Goal: Task Accomplishment & Management: Use online tool/utility

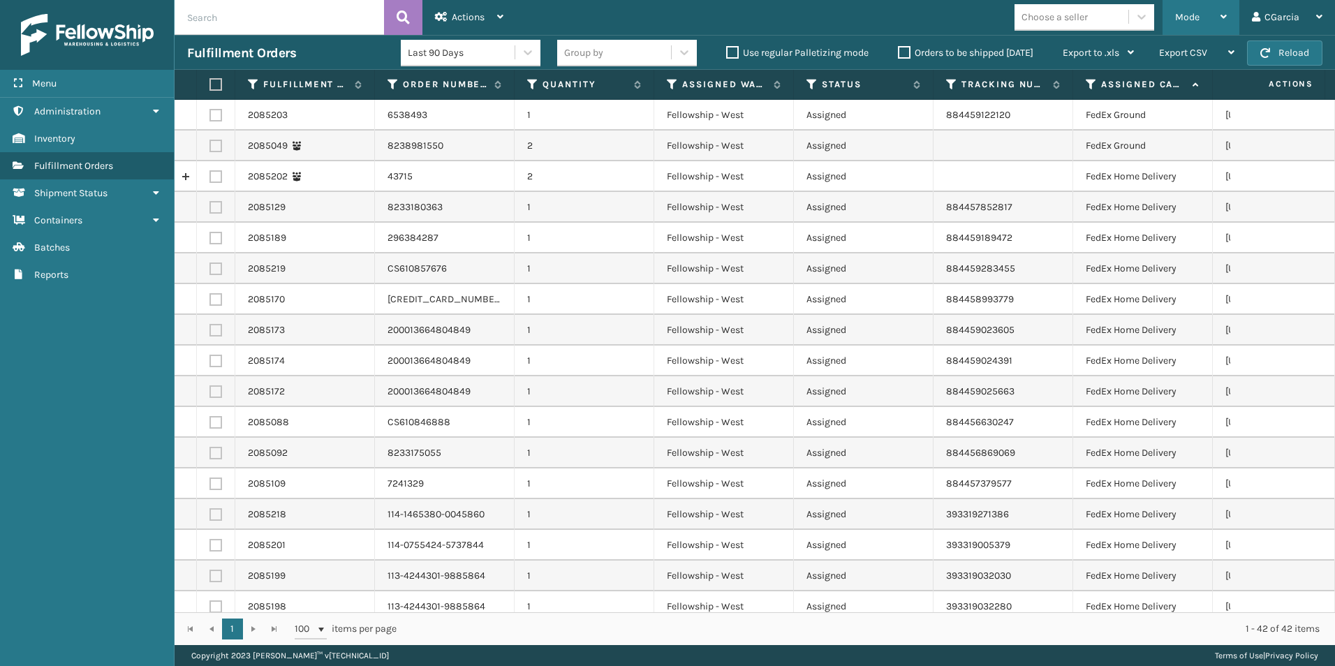
click at [1181, 17] on span "Mode" at bounding box center [1187, 17] width 24 height 12
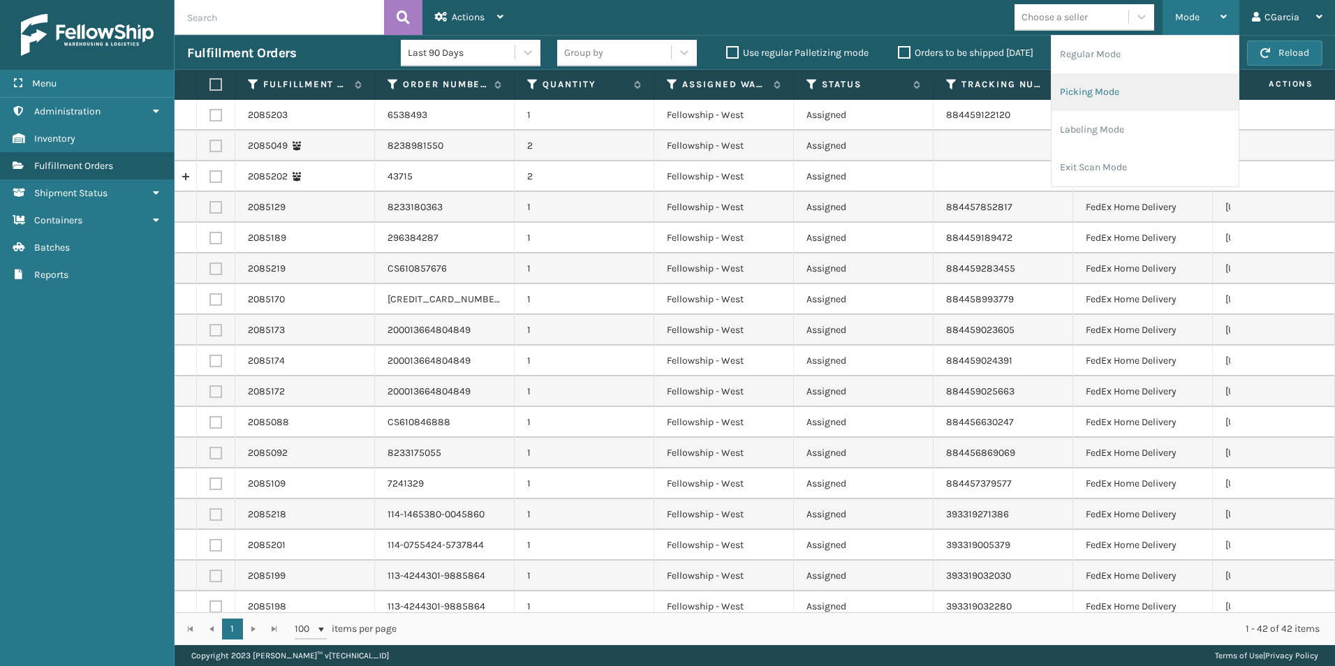
click at [1092, 91] on li "Picking Mode" at bounding box center [1144, 92] width 187 height 38
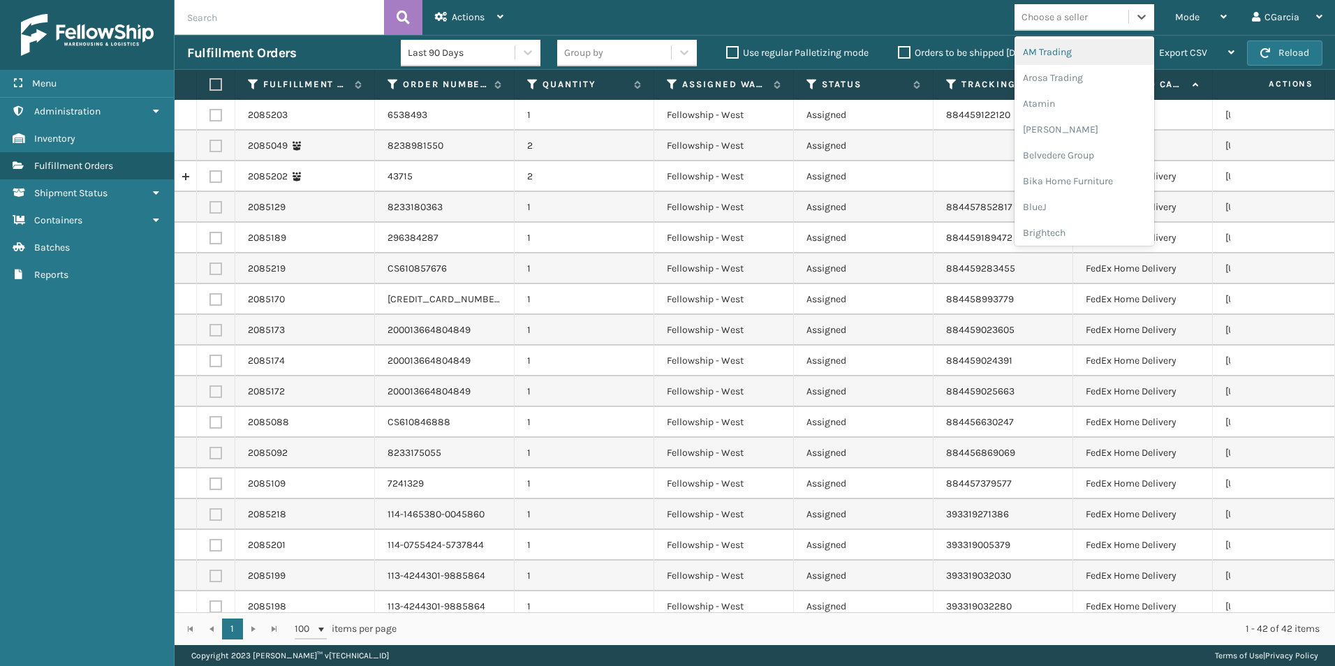
click at [1065, 16] on div "Choose a seller" at bounding box center [1054, 17] width 66 height 15
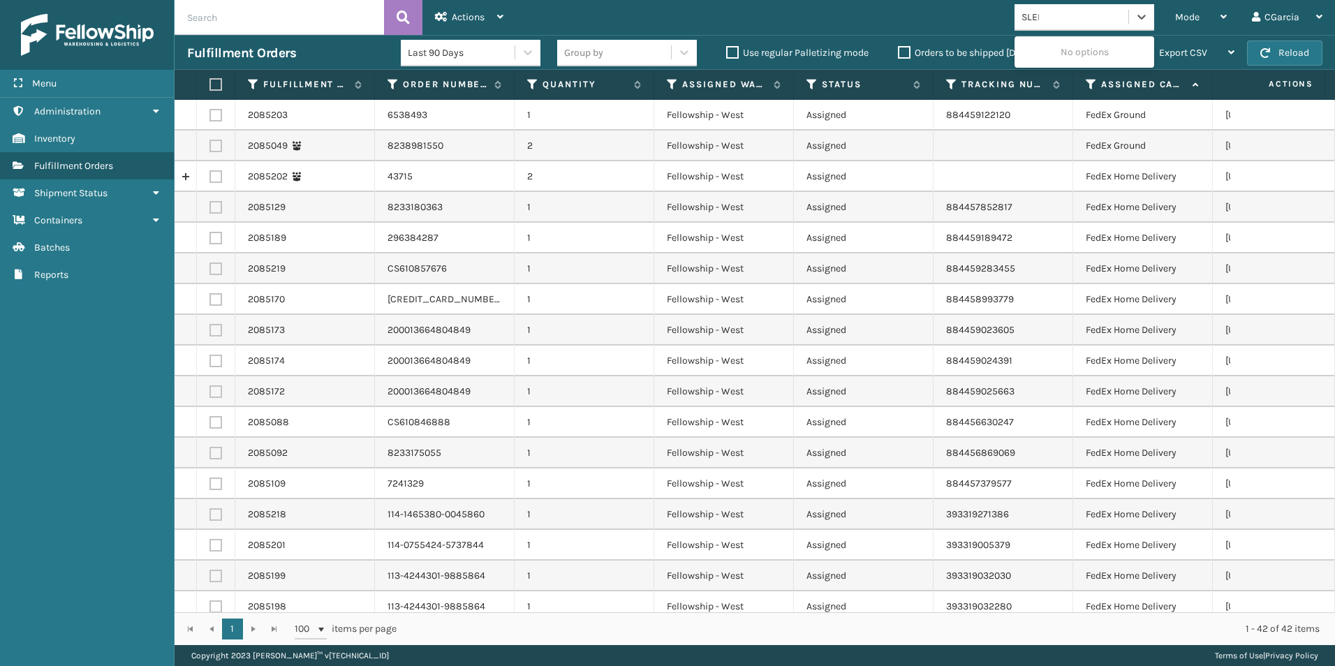
type input "SLEEP"
click at [1054, 43] on div "SleepGeekz" at bounding box center [1084, 52] width 140 height 26
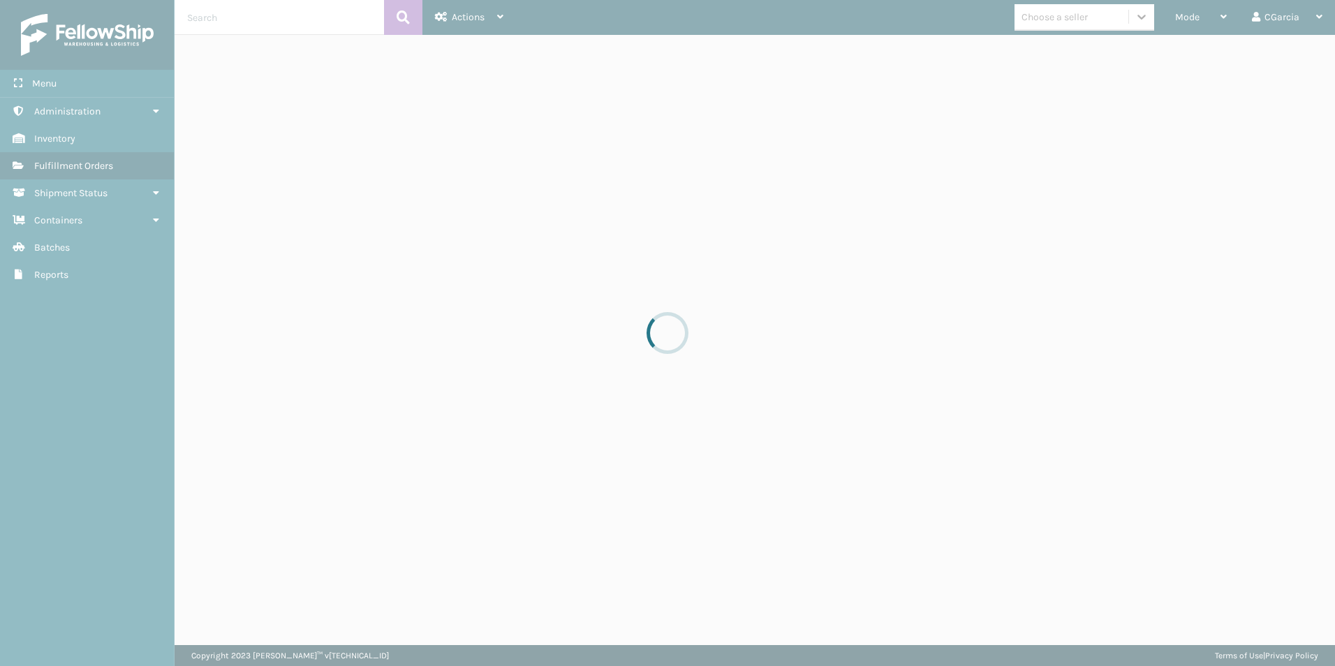
click at [1084, 15] on div "Choose a seller" at bounding box center [1054, 17] width 66 height 15
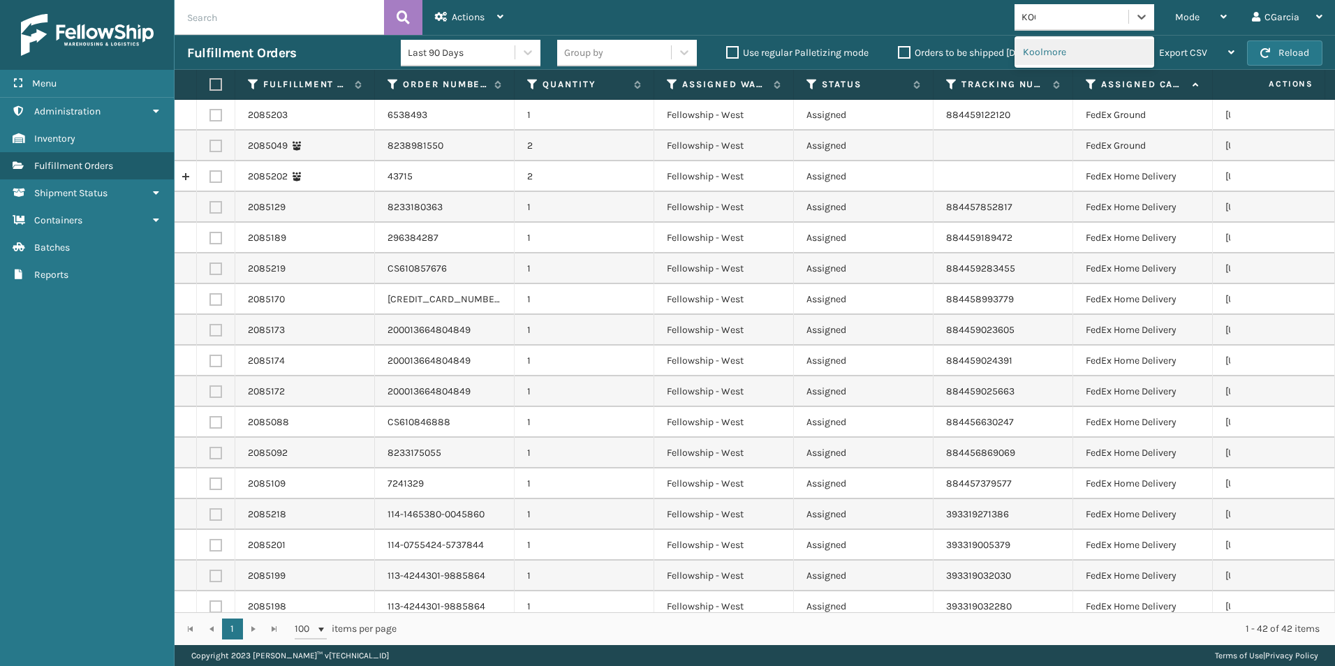
type input "KOOL"
click at [1037, 50] on div "Koolmore" at bounding box center [1084, 52] width 140 height 26
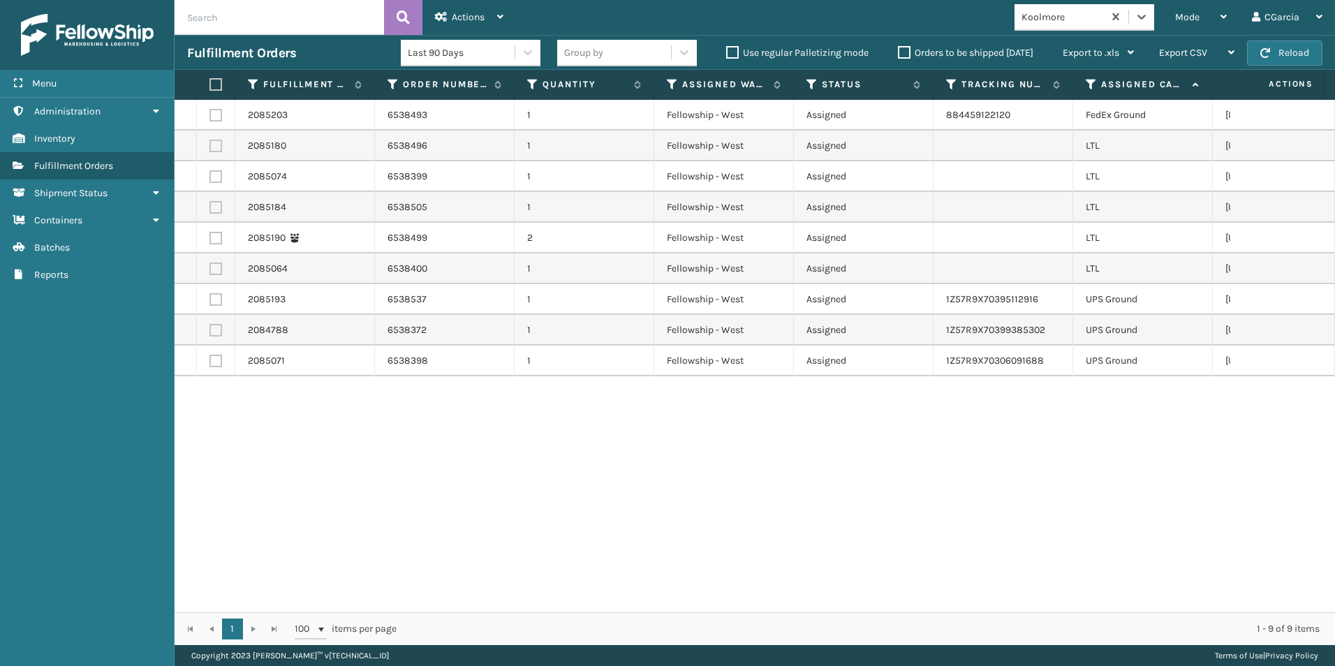
click at [217, 85] on label at bounding box center [213, 84] width 8 height 13
click at [210, 85] on input "checkbox" at bounding box center [209, 84] width 1 height 9
checkbox input "true"
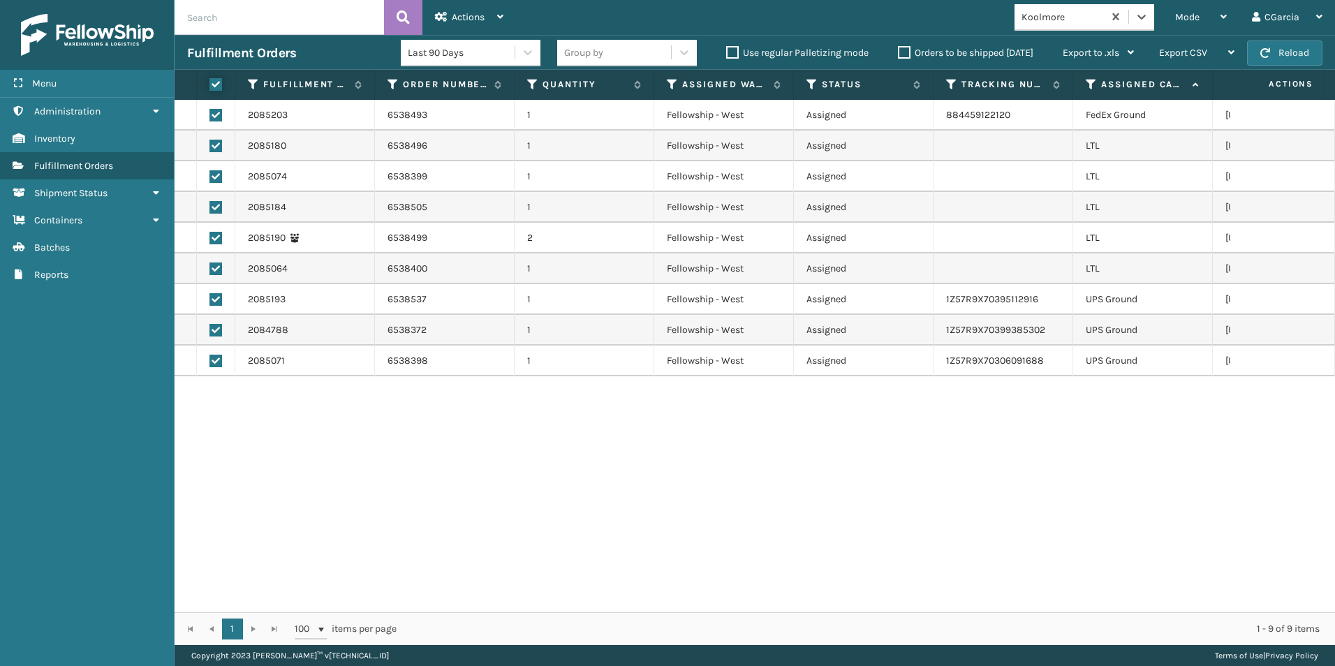
checkbox input "true"
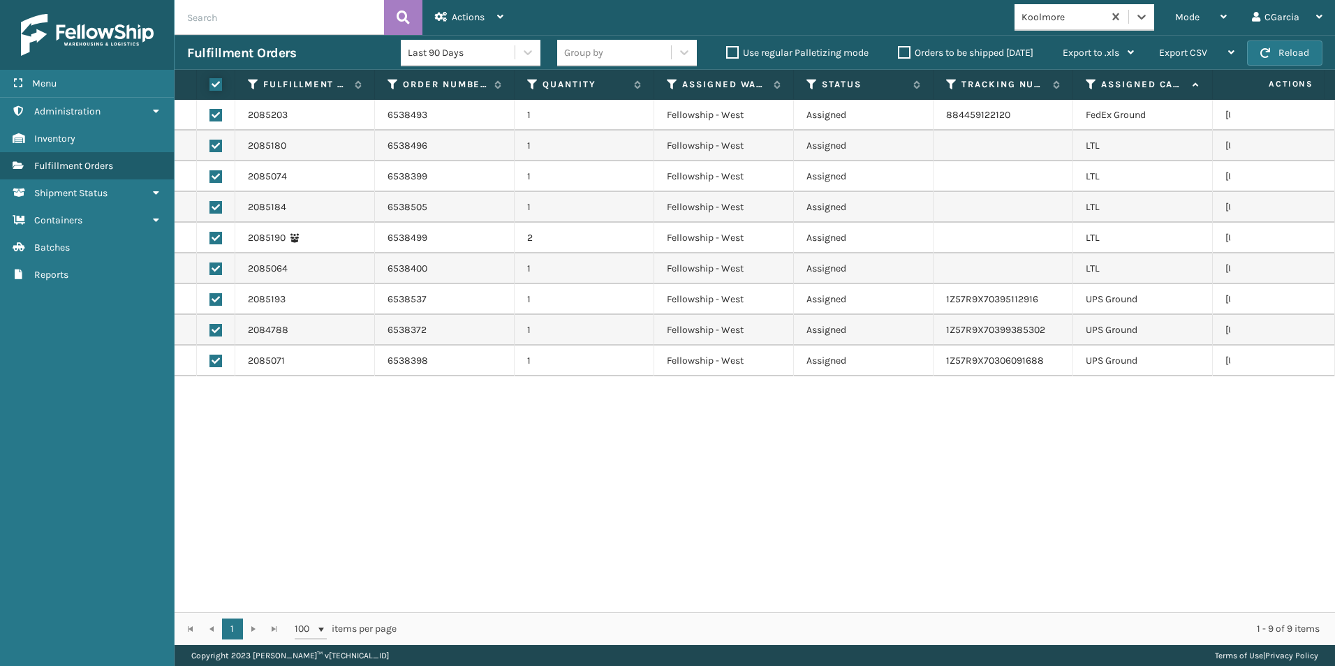
checkbox input "true"
drag, startPoint x: 211, startPoint y: 115, endPoint x: 423, endPoint y: 151, distance: 215.3
click at [212, 115] on label at bounding box center [215, 115] width 13 height 13
click at [210, 115] on input "checkbox" at bounding box center [209, 113] width 1 height 9
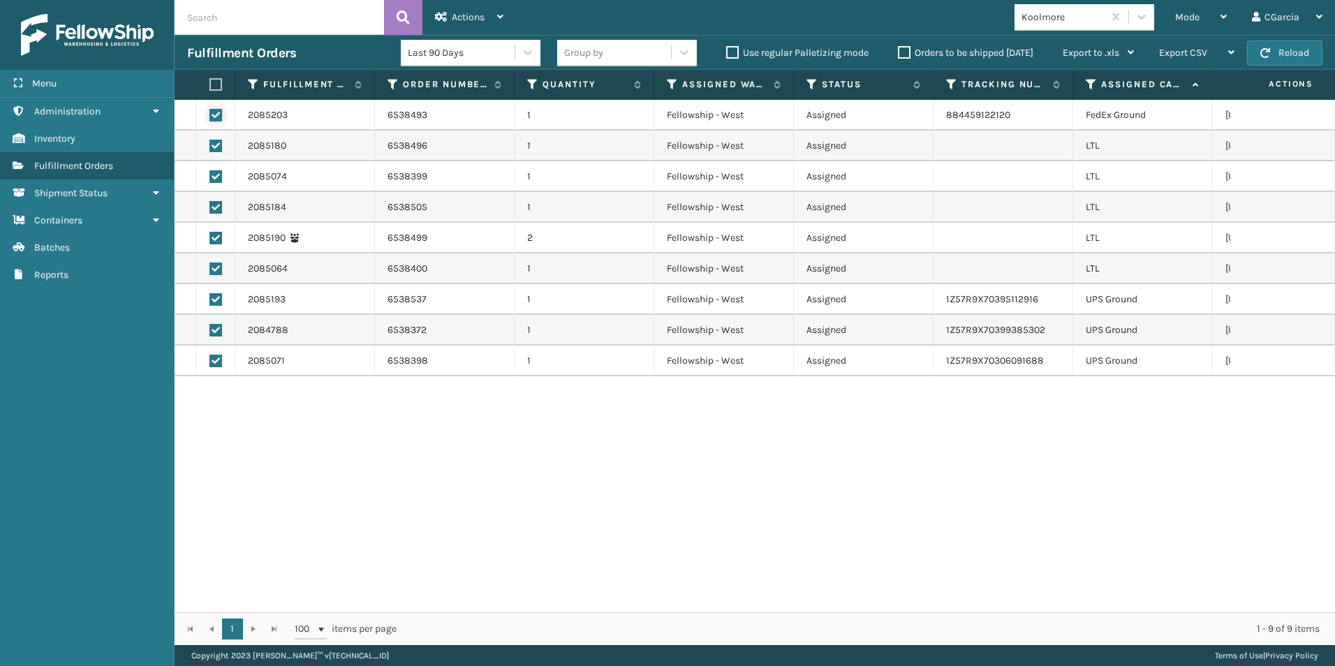
checkbox input "false"
click at [223, 298] on td at bounding box center [216, 299] width 38 height 31
click at [216, 304] on label at bounding box center [215, 299] width 13 height 13
click at [210, 302] on input "checkbox" at bounding box center [209, 297] width 1 height 9
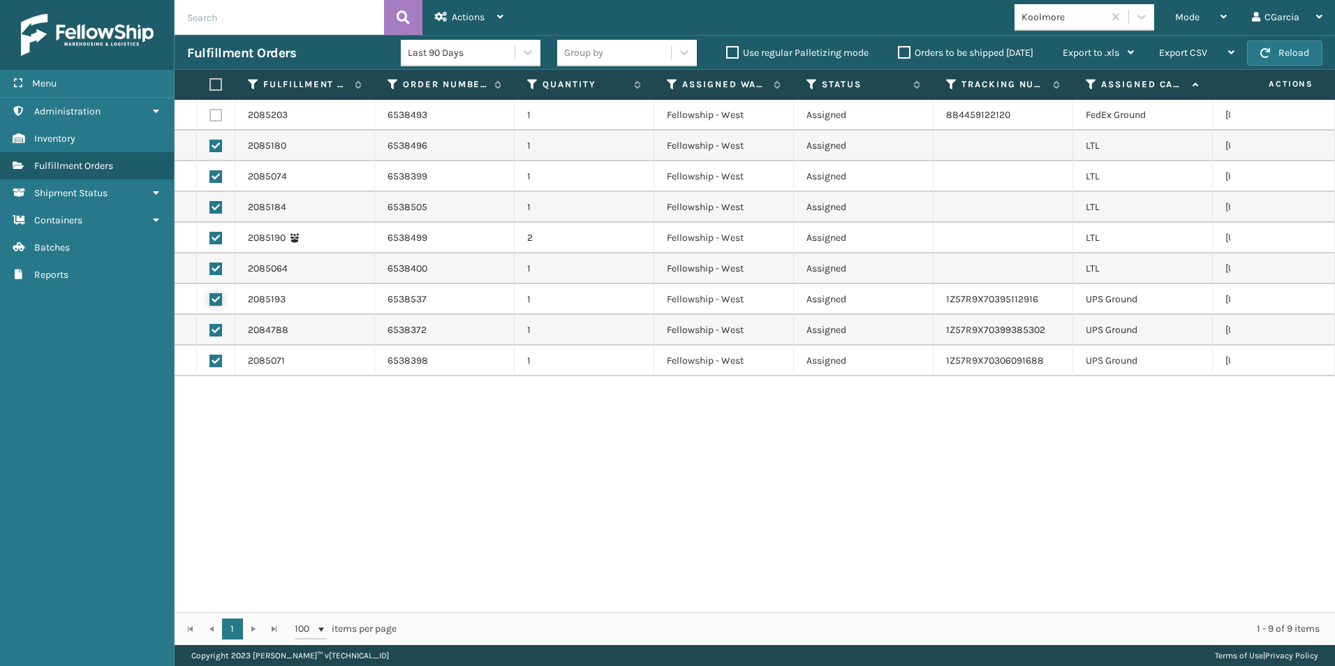
checkbox input "false"
drag, startPoint x: 215, startPoint y: 326, endPoint x: 213, endPoint y: 359, distance: 32.9
click at [214, 328] on label at bounding box center [215, 330] width 13 height 13
click at [210, 328] on input "checkbox" at bounding box center [209, 328] width 1 height 9
checkbox input "false"
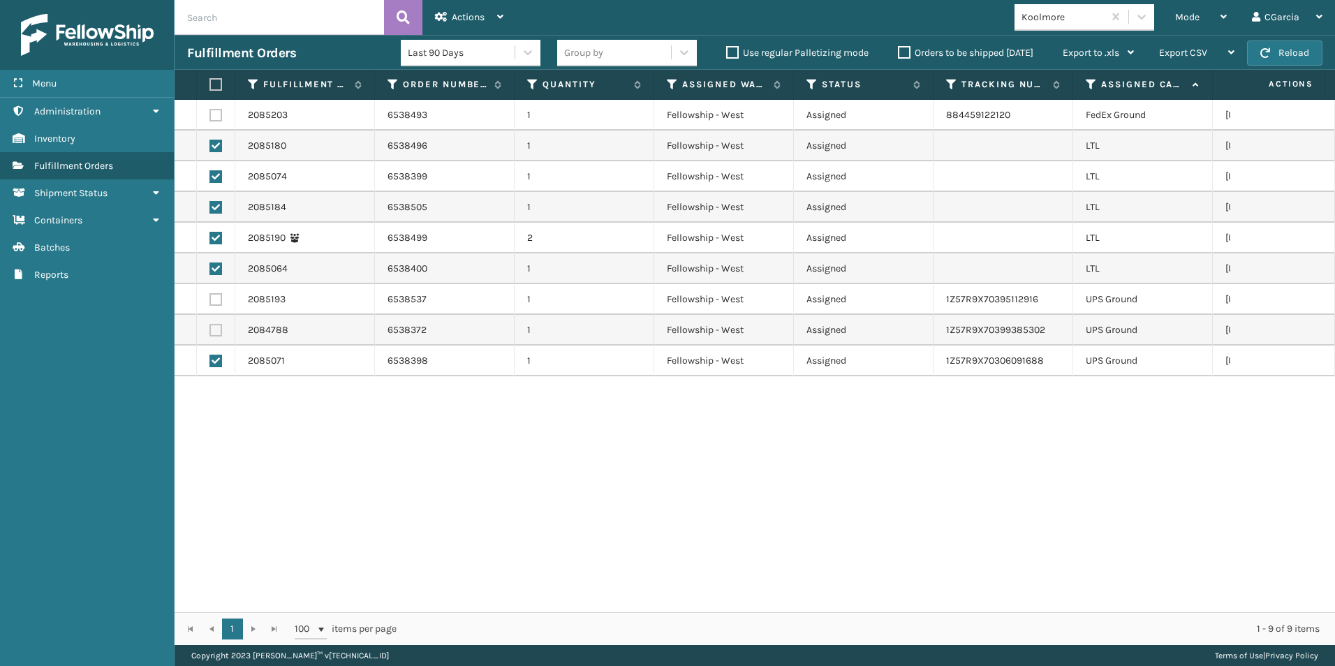
click at [211, 367] on td at bounding box center [216, 361] width 38 height 31
click at [219, 357] on label at bounding box center [215, 361] width 13 height 13
click at [210, 357] on input "checkbox" at bounding box center [209, 359] width 1 height 9
checkbox input "false"
click at [464, 15] on span "Actions" at bounding box center [468, 17] width 33 height 12
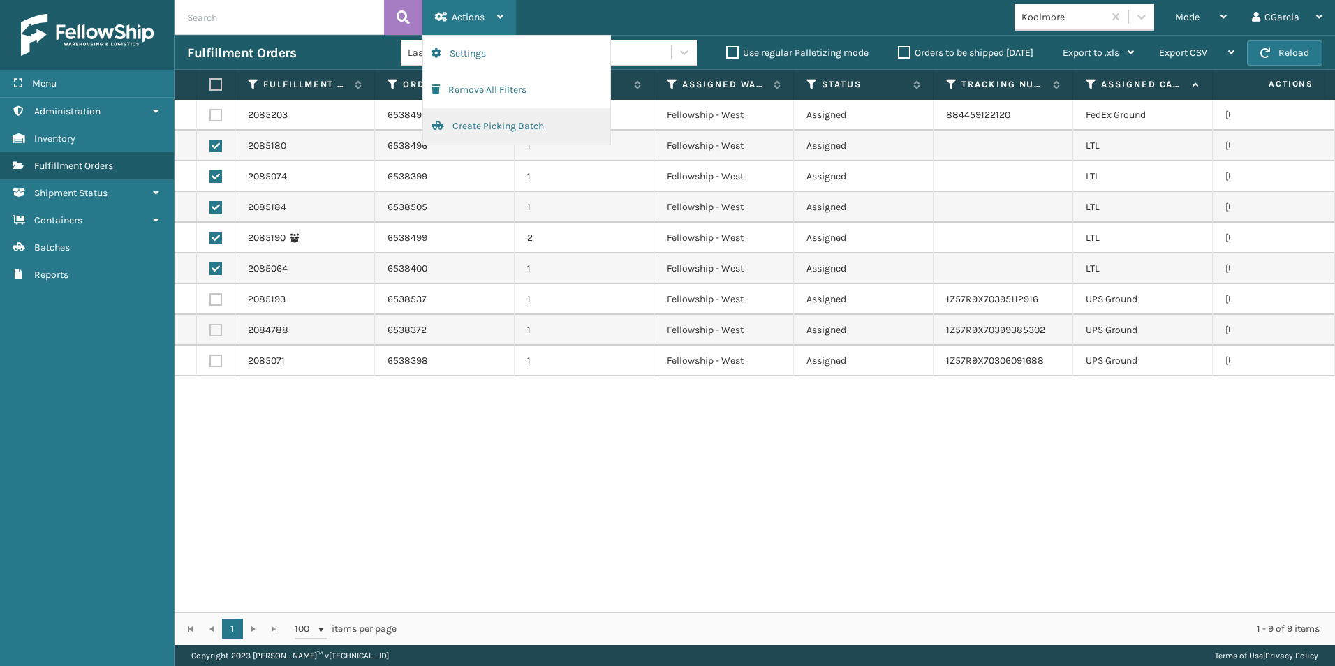
click at [472, 120] on button "Create Picking Batch" at bounding box center [516, 126] width 187 height 36
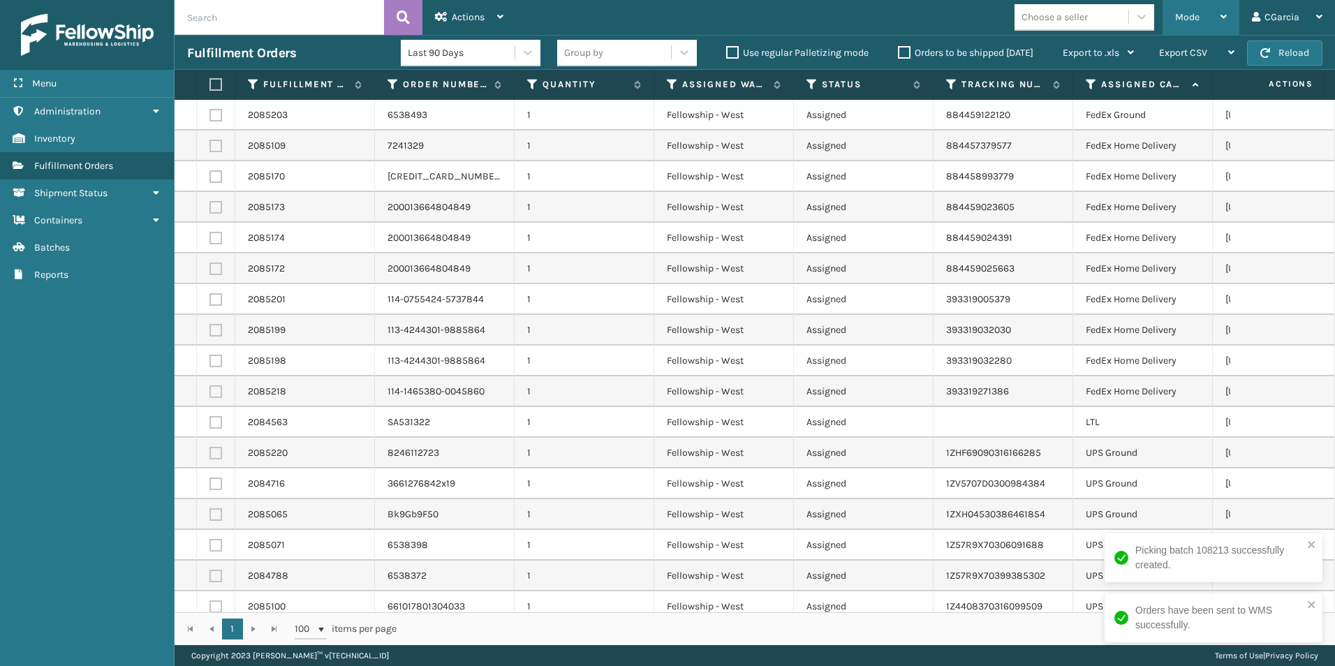
click at [1188, 16] on span "Mode" at bounding box center [1187, 17] width 24 height 12
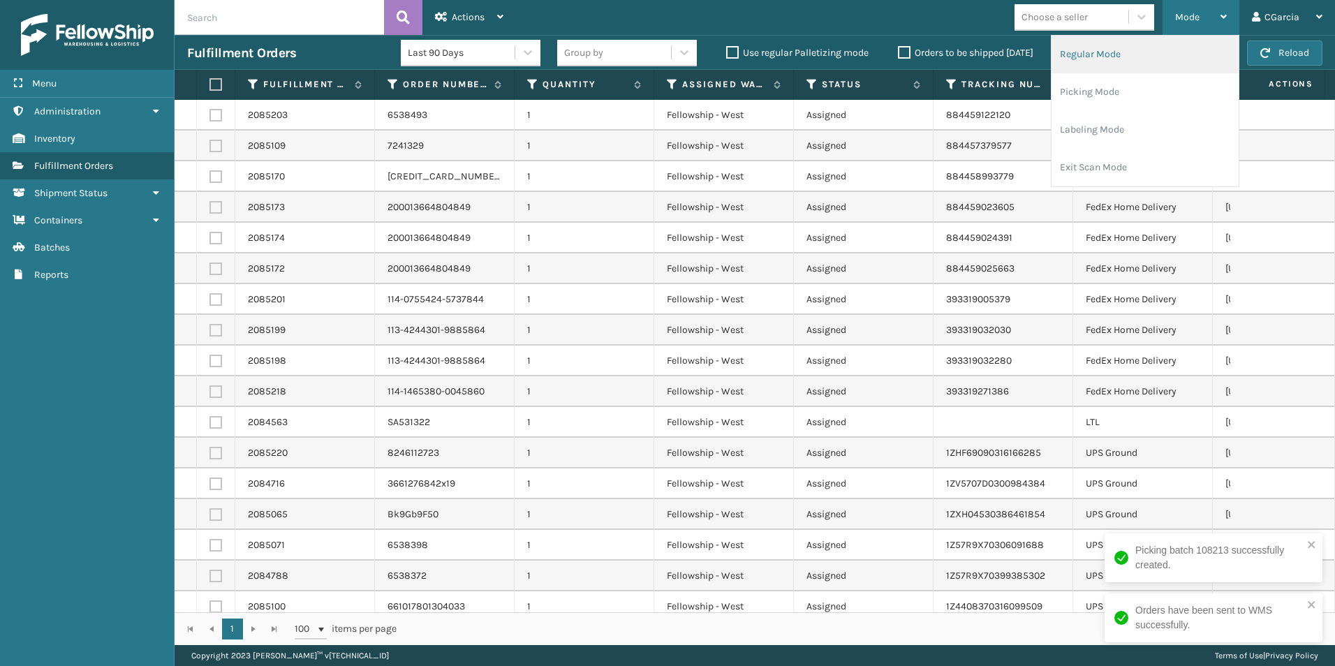
click at [1112, 47] on li "Regular Mode" at bounding box center [1144, 55] width 187 height 38
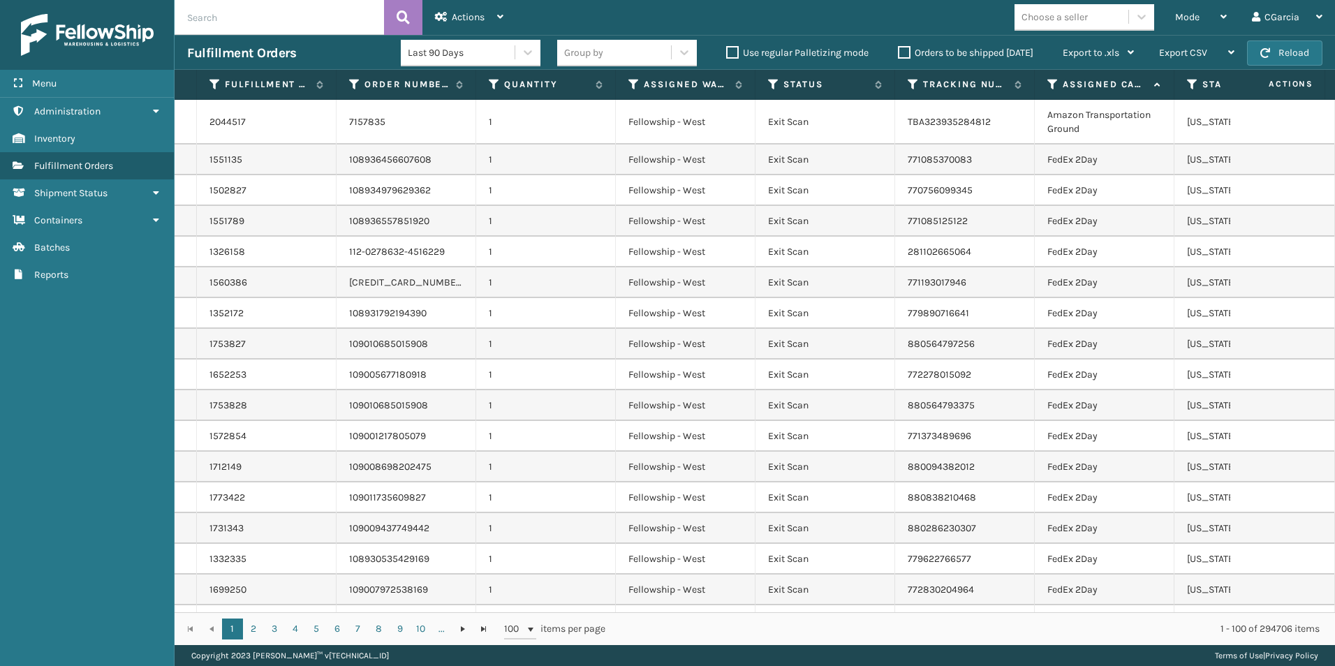
click at [264, 17] on input "text" at bounding box center [279, 17] width 209 height 35
paste input "2085190"
type input "2085190"
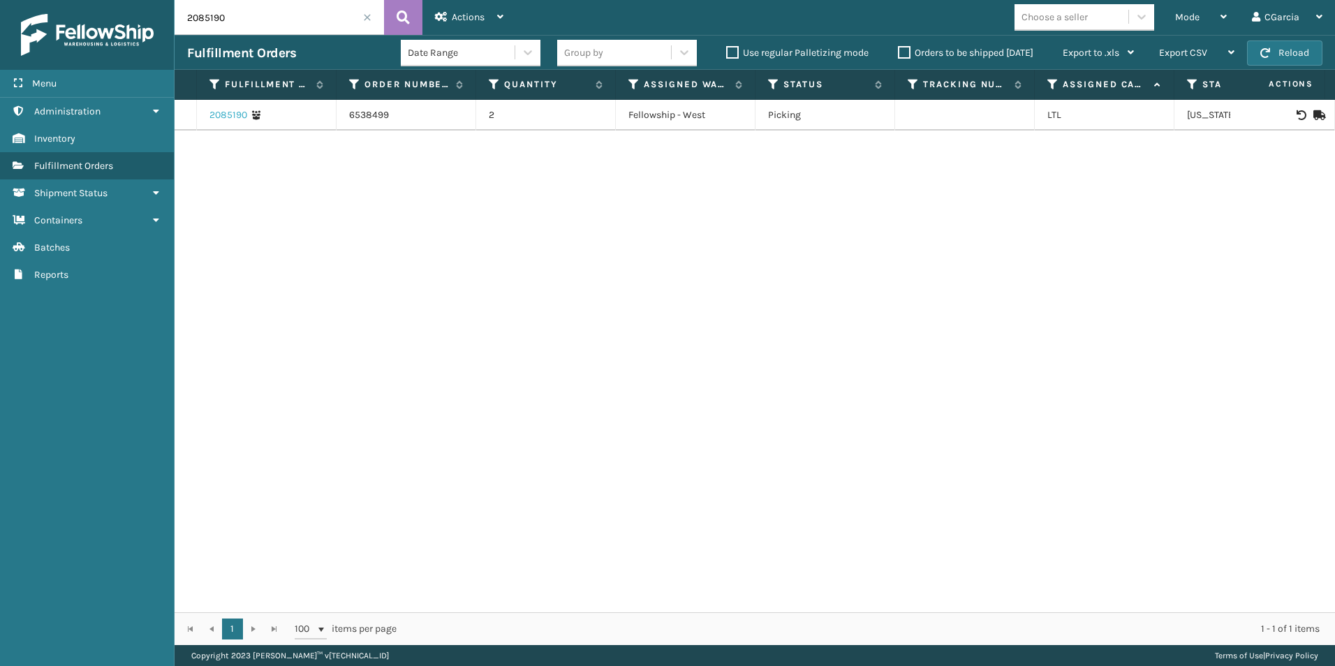
click at [236, 112] on link "2085190" at bounding box center [228, 115] width 38 height 14
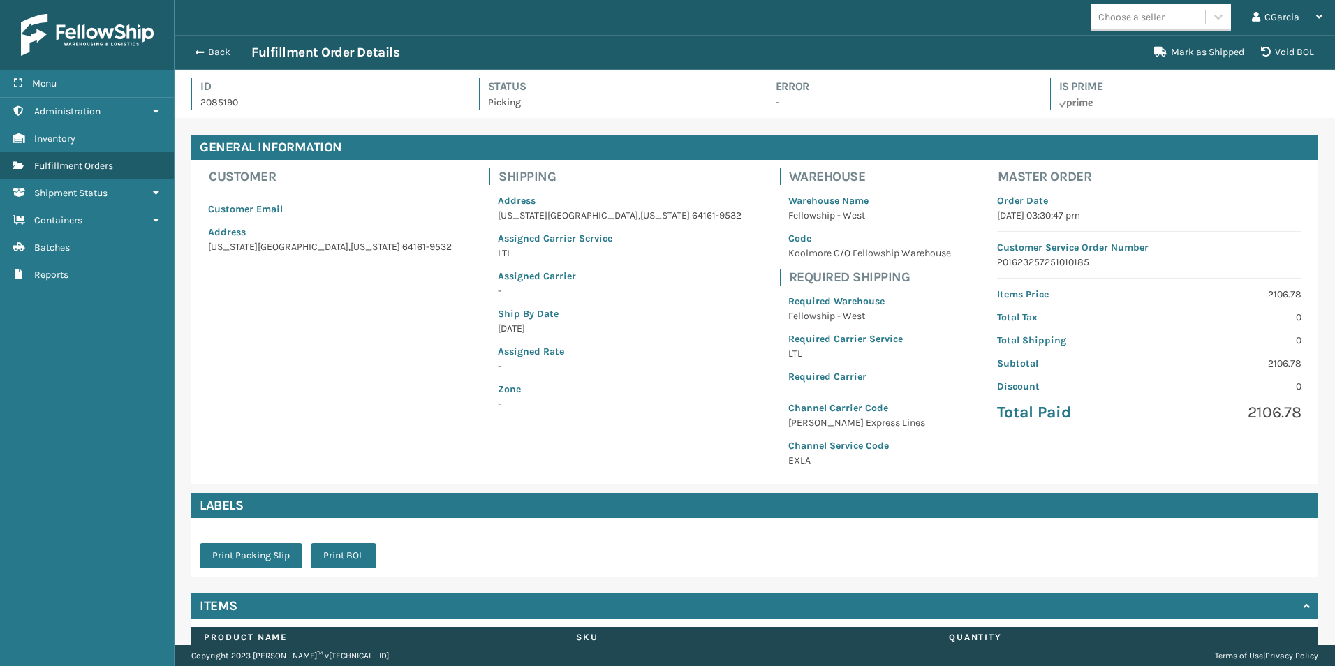
scroll to position [34, 1160]
click at [343, 550] on button "Print BOL" at bounding box center [344, 555] width 66 height 25
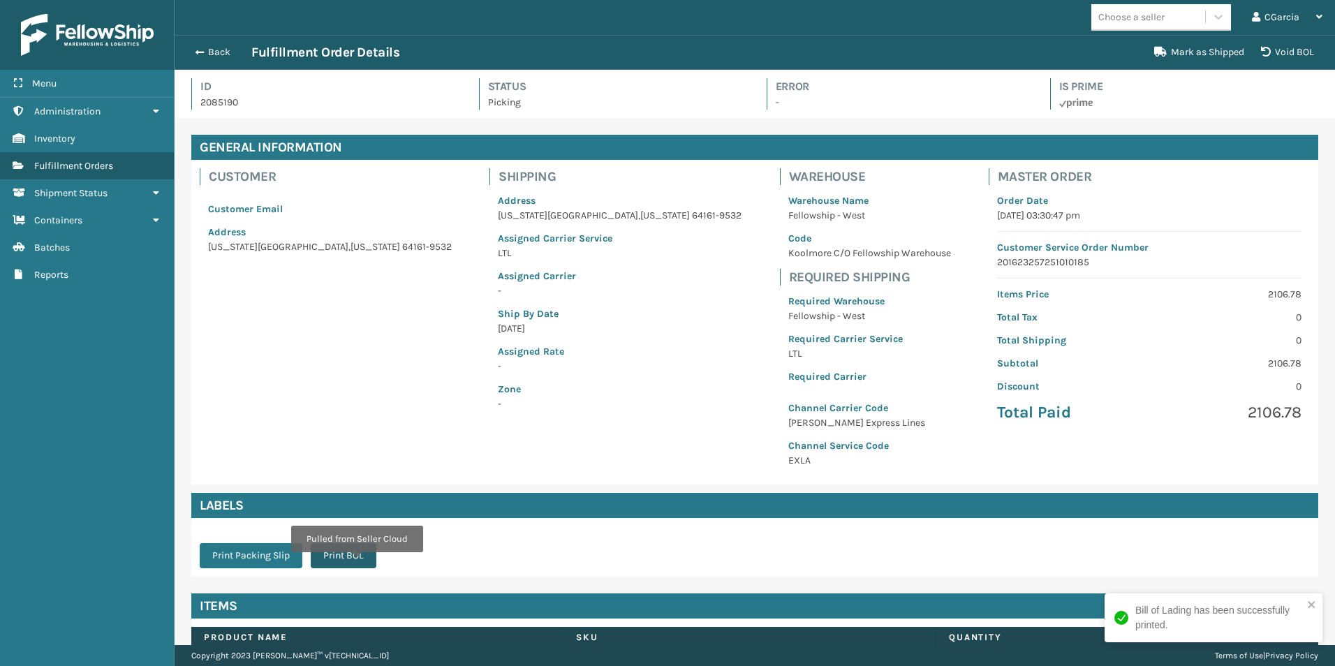
click at [355, 563] on button "Print BOL" at bounding box center [344, 555] width 66 height 25
click at [213, 52] on button "Back" at bounding box center [219, 52] width 64 height 13
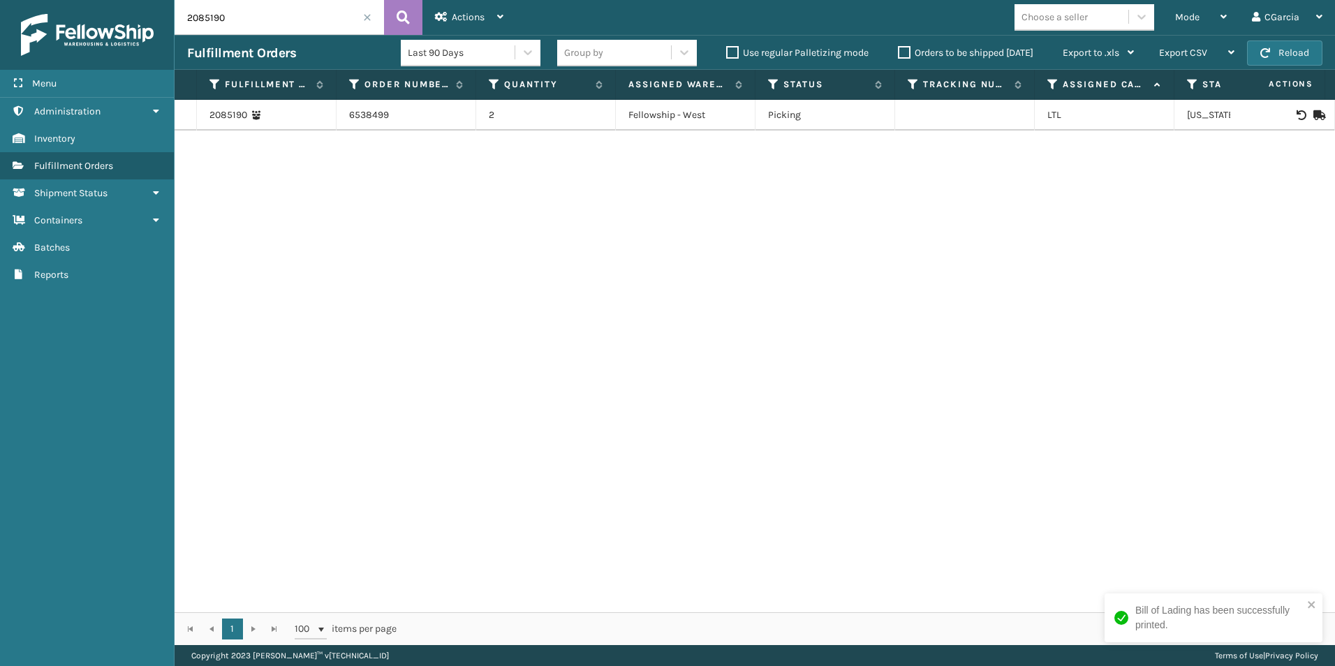
click at [281, 36] on div "Fulfillment Orders Last 90 Days Group by Use regular Palletizing mode Orders to…" at bounding box center [755, 52] width 1160 height 35
click at [285, 14] on input "2085190" at bounding box center [279, 17] width 209 height 35
paste input "064"
type input "2085064"
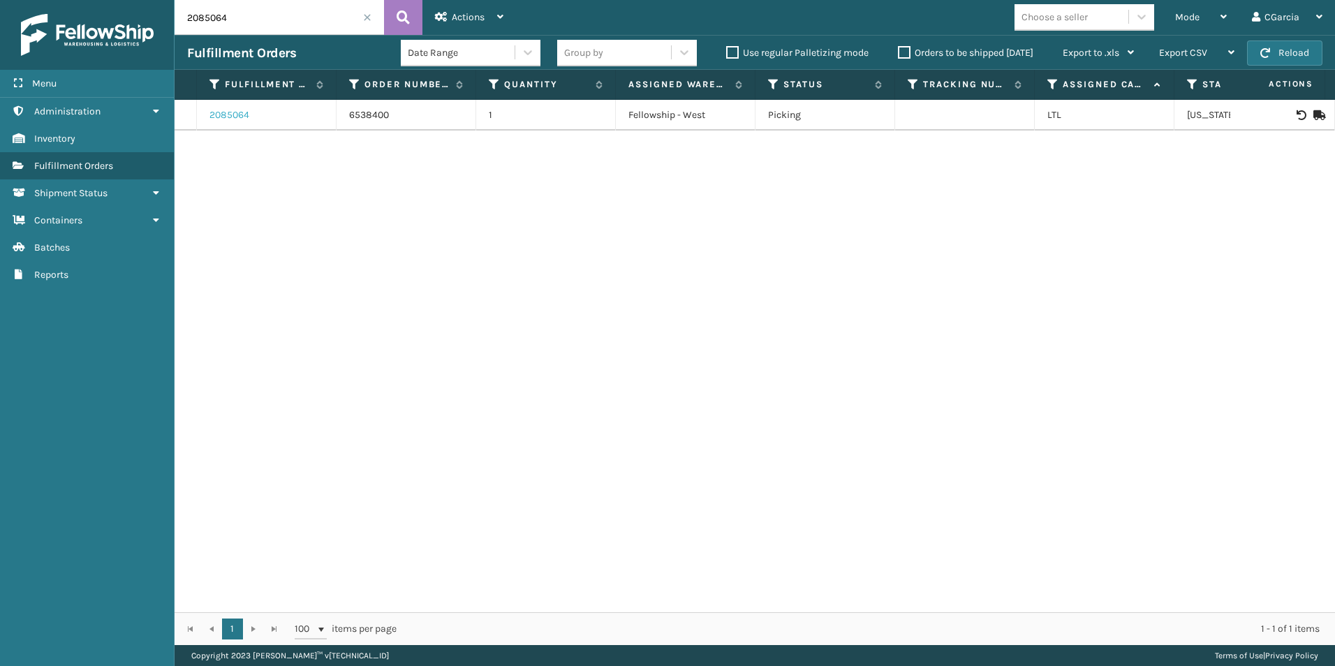
click at [233, 112] on link "2085064" at bounding box center [229, 115] width 40 height 14
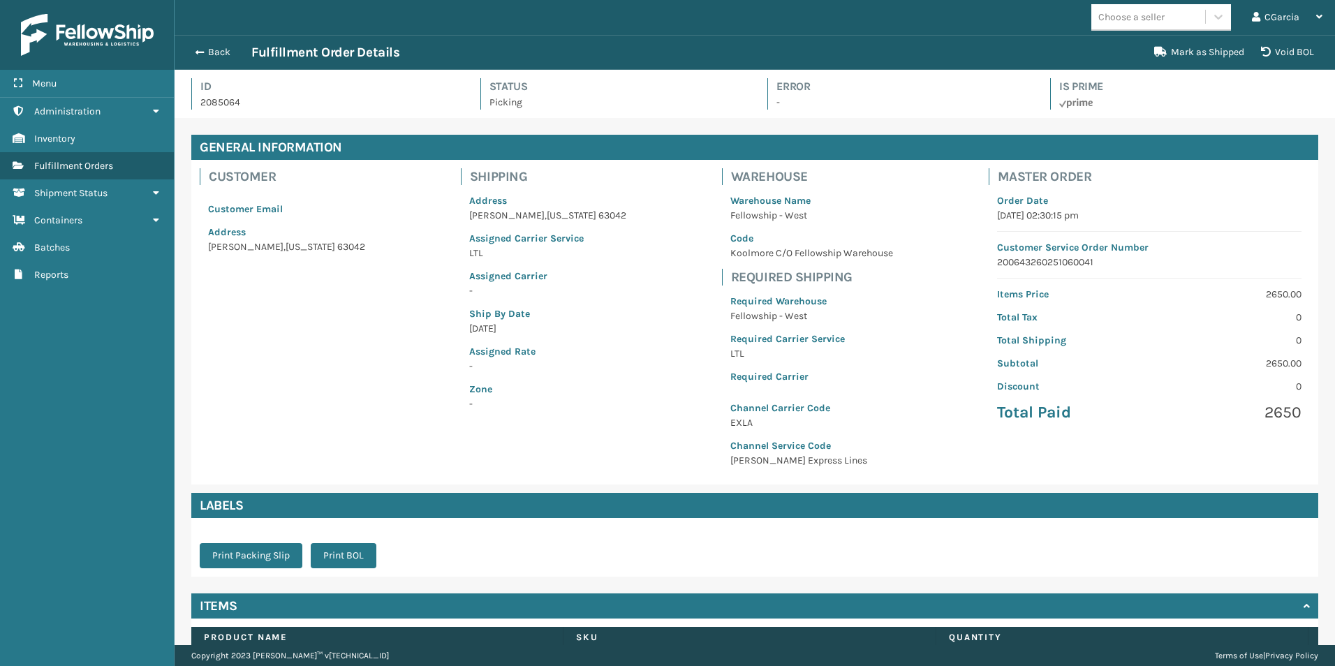
scroll to position [34, 1160]
click at [360, 554] on button "Print BOL" at bounding box center [344, 555] width 66 height 25
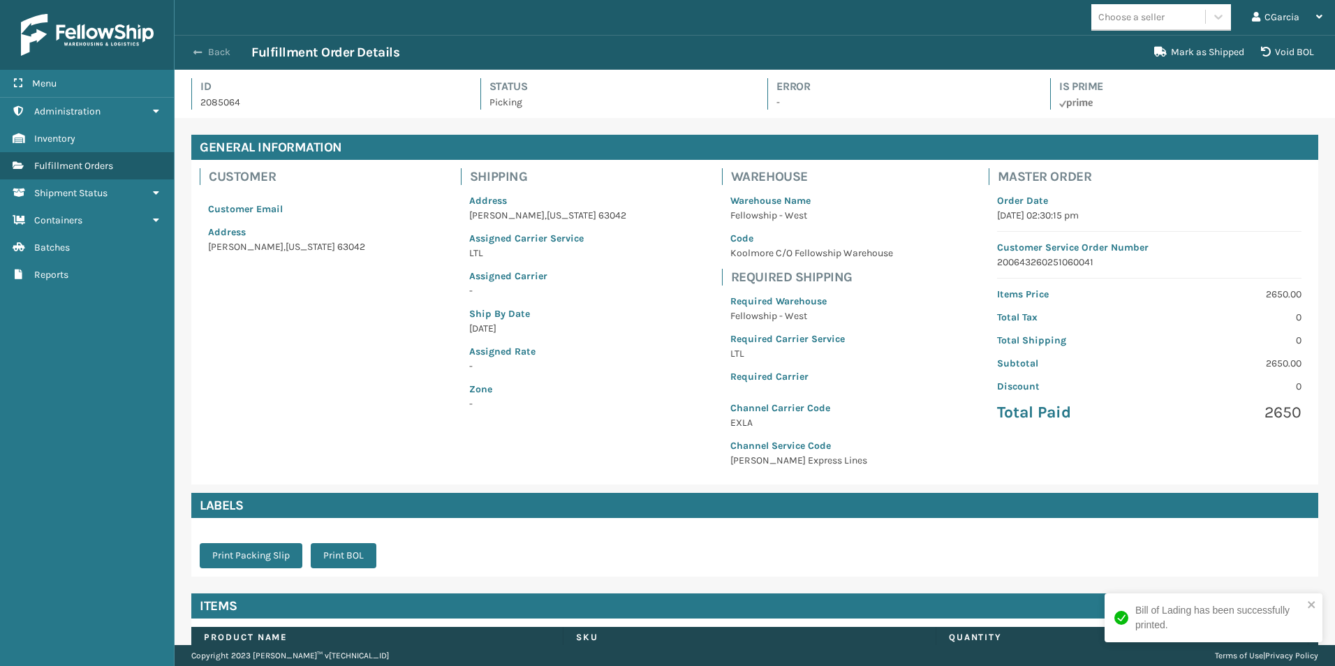
click at [217, 52] on button "Back" at bounding box center [219, 52] width 64 height 13
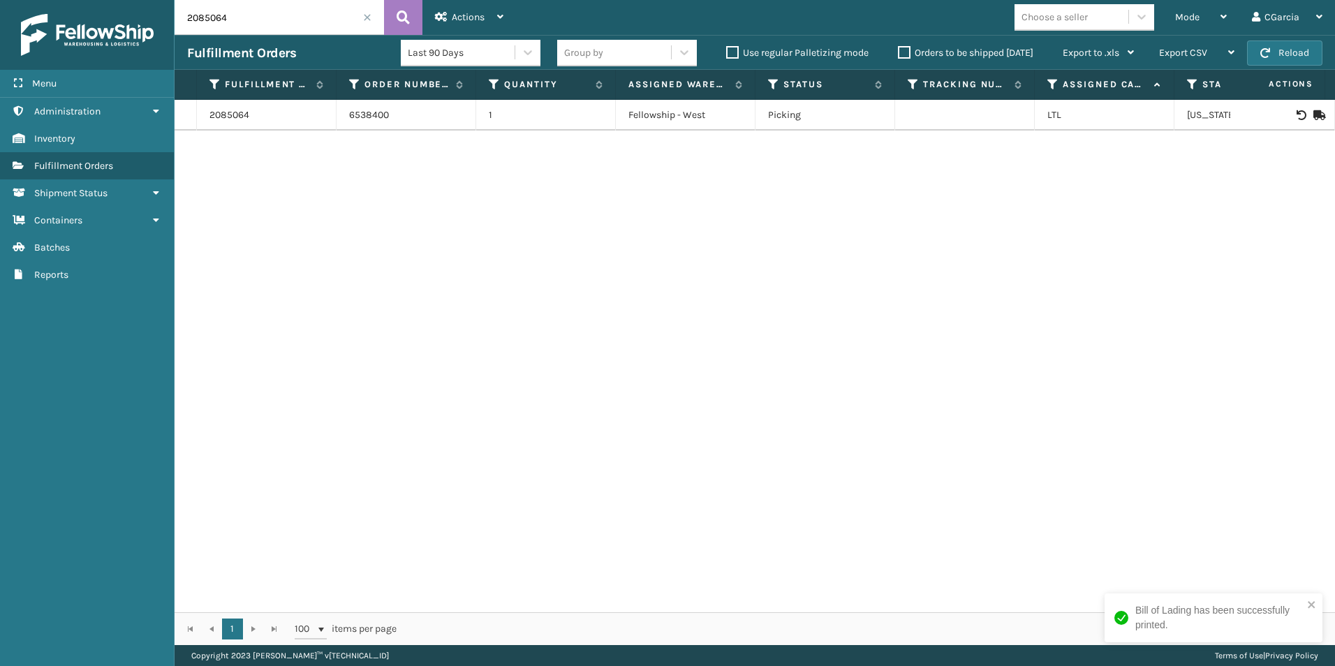
click at [266, 22] on input "2085064" at bounding box center [279, 17] width 209 height 35
paste input "7"
type input "2085074"
click at [227, 121] on link "2085074" at bounding box center [228, 115] width 39 height 14
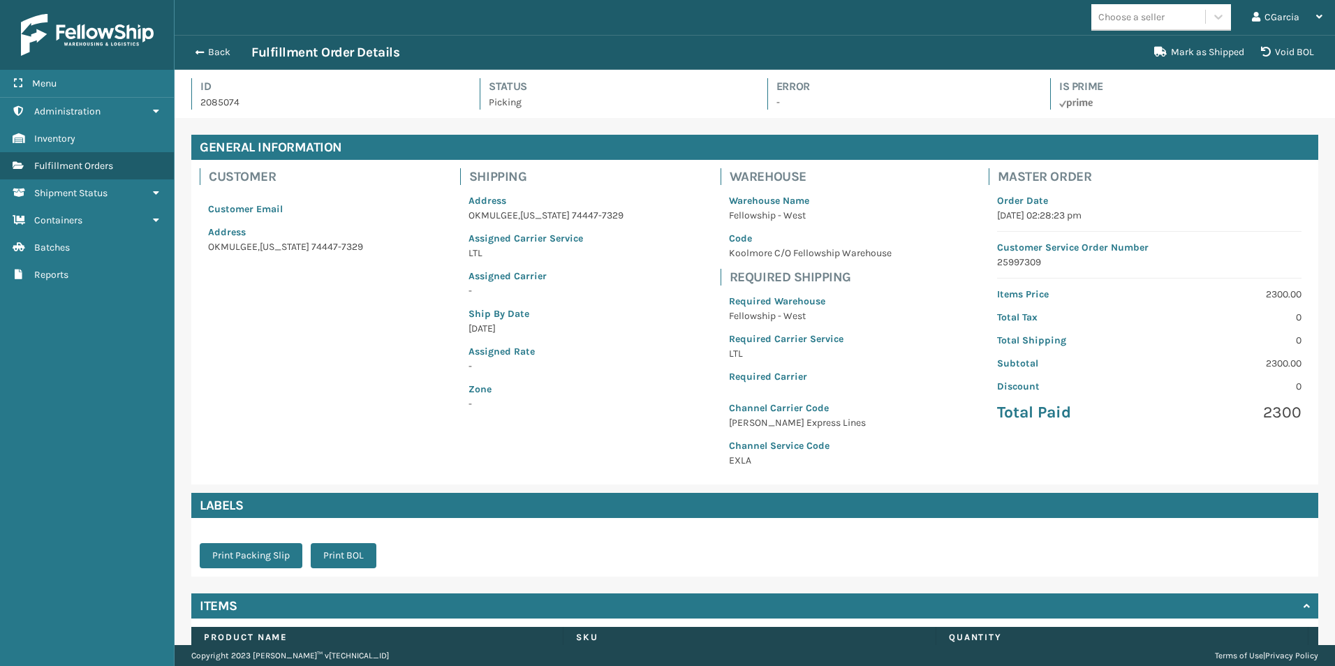
scroll to position [34, 1160]
click at [357, 553] on button "Print BOL" at bounding box center [344, 555] width 66 height 25
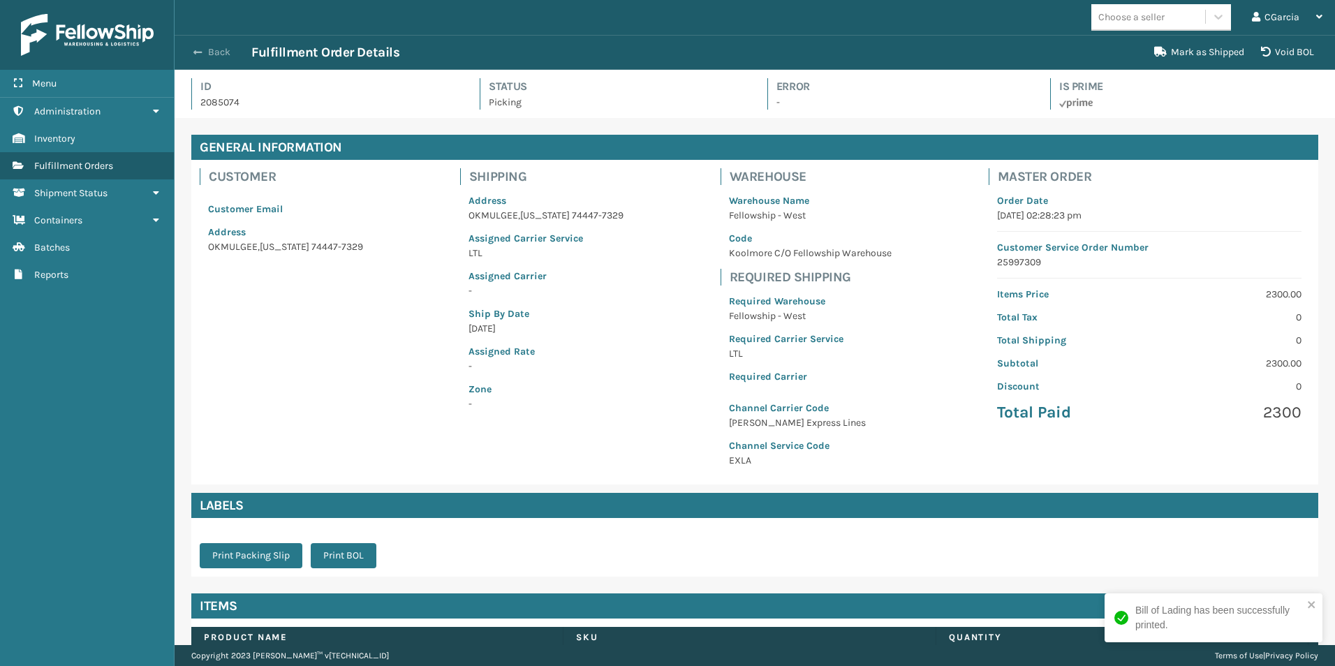
click at [219, 52] on button "Back" at bounding box center [219, 52] width 64 height 13
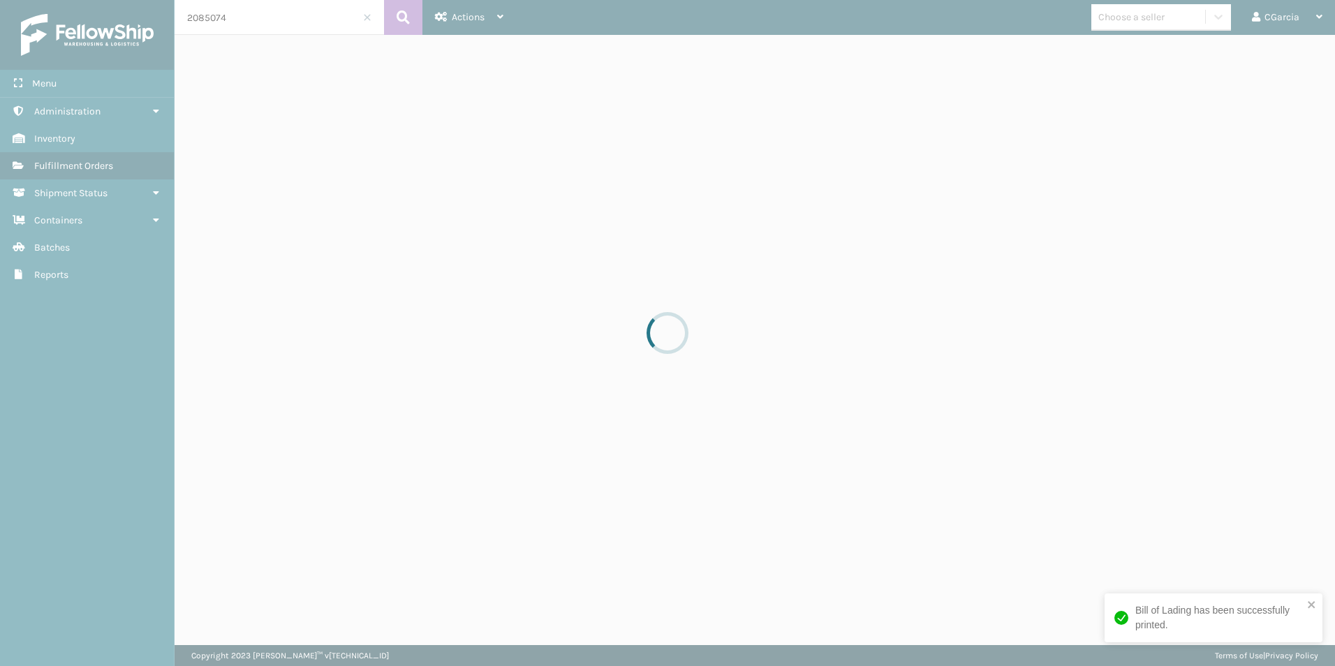
click at [280, 13] on div at bounding box center [667, 333] width 1335 height 666
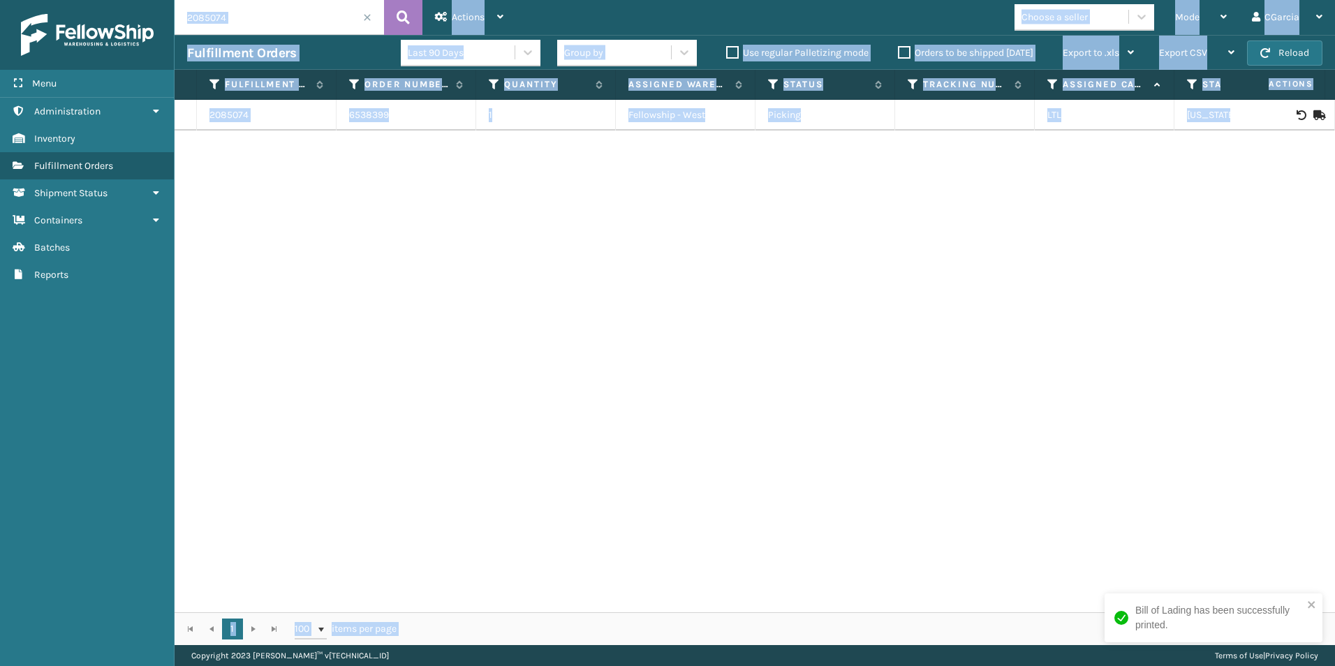
click at [274, 15] on input "2085074" at bounding box center [279, 17] width 209 height 35
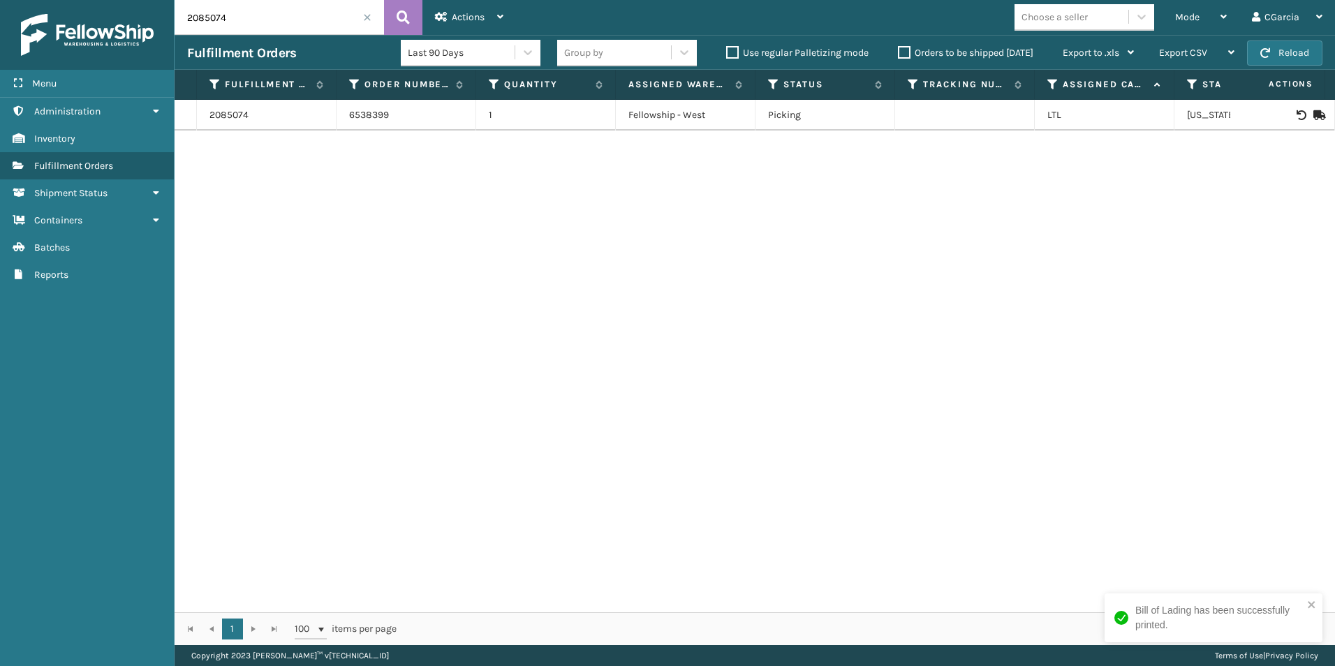
click at [274, 15] on input "2085074" at bounding box center [279, 17] width 209 height 35
paste input "180"
type input "2085180"
click at [229, 118] on link "2085180" at bounding box center [228, 115] width 38 height 14
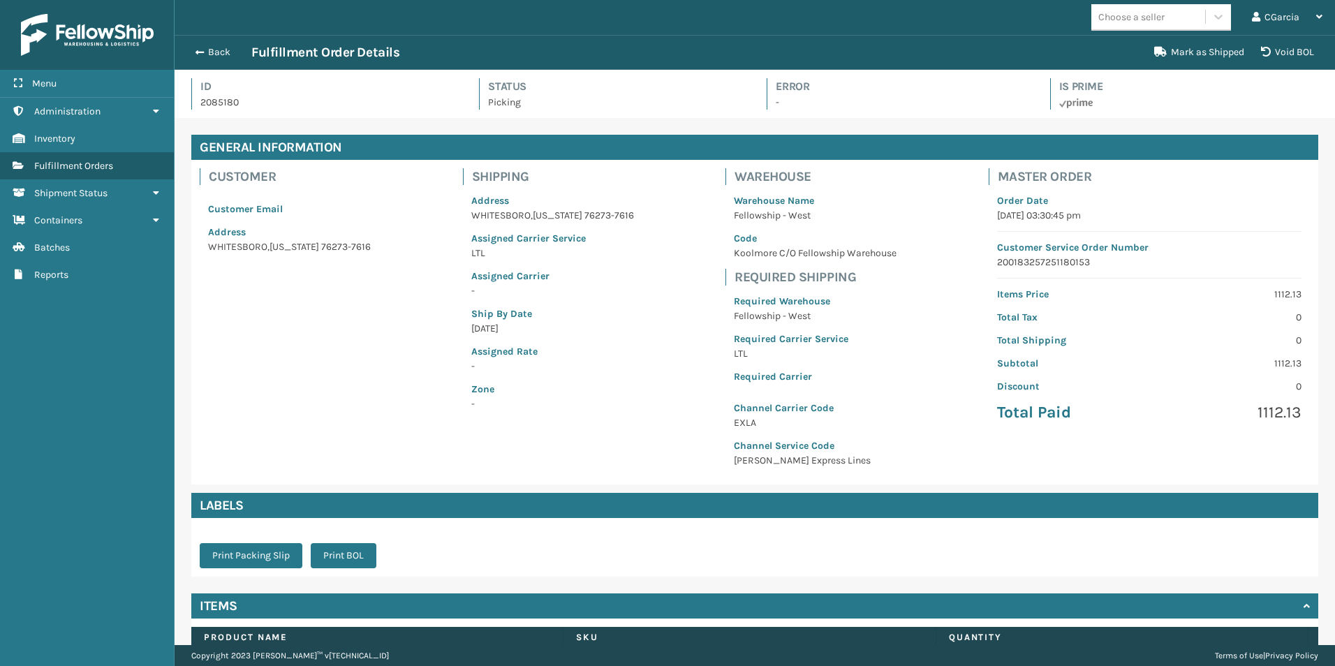
scroll to position [34, 1160]
click at [334, 563] on button "Print BOL" at bounding box center [344, 555] width 66 height 25
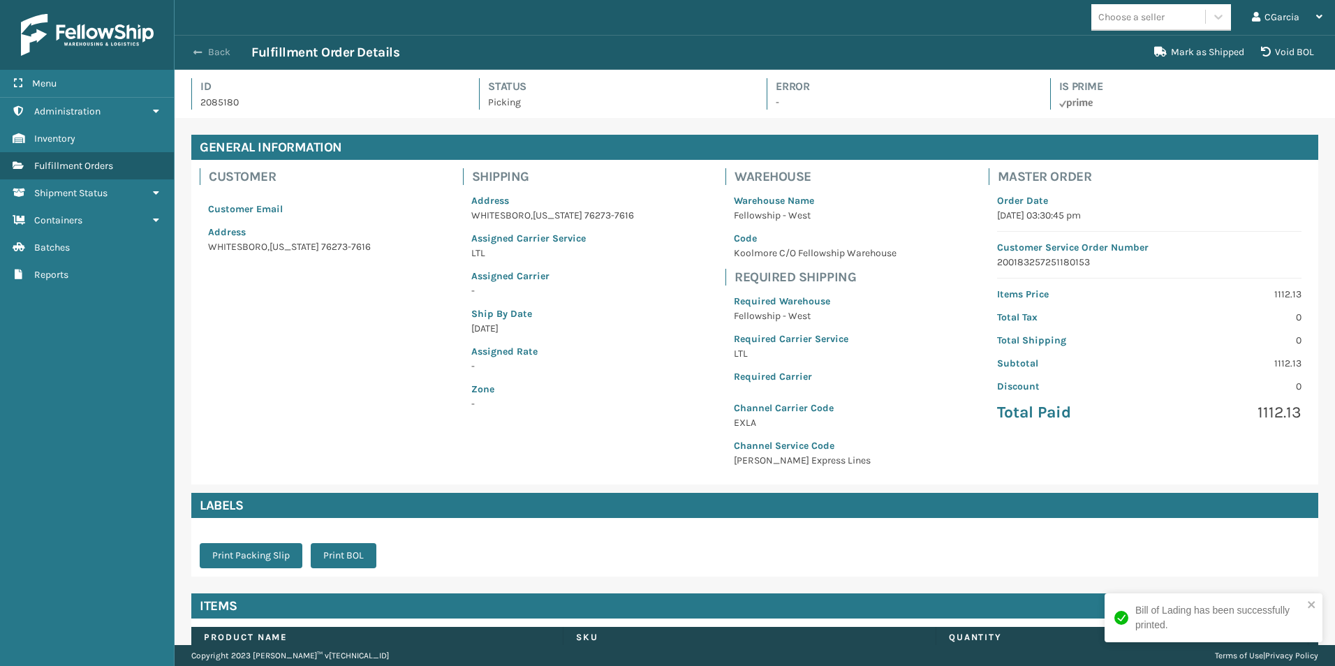
click at [219, 55] on button "Back" at bounding box center [219, 52] width 64 height 13
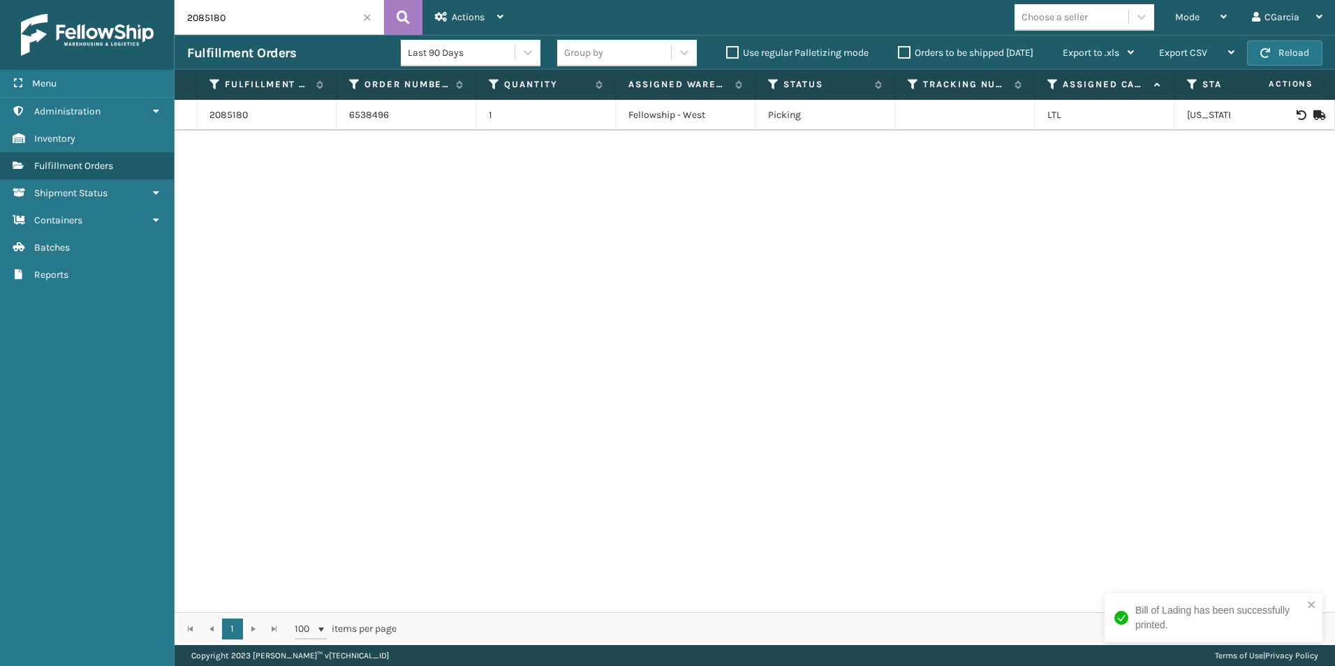
click at [300, 22] on input "2085180" at bounding box center [279, 17] width 209 height 35
click at [233, 24] on input "2085180" at bounding box center [279, 17] width 209 height 35
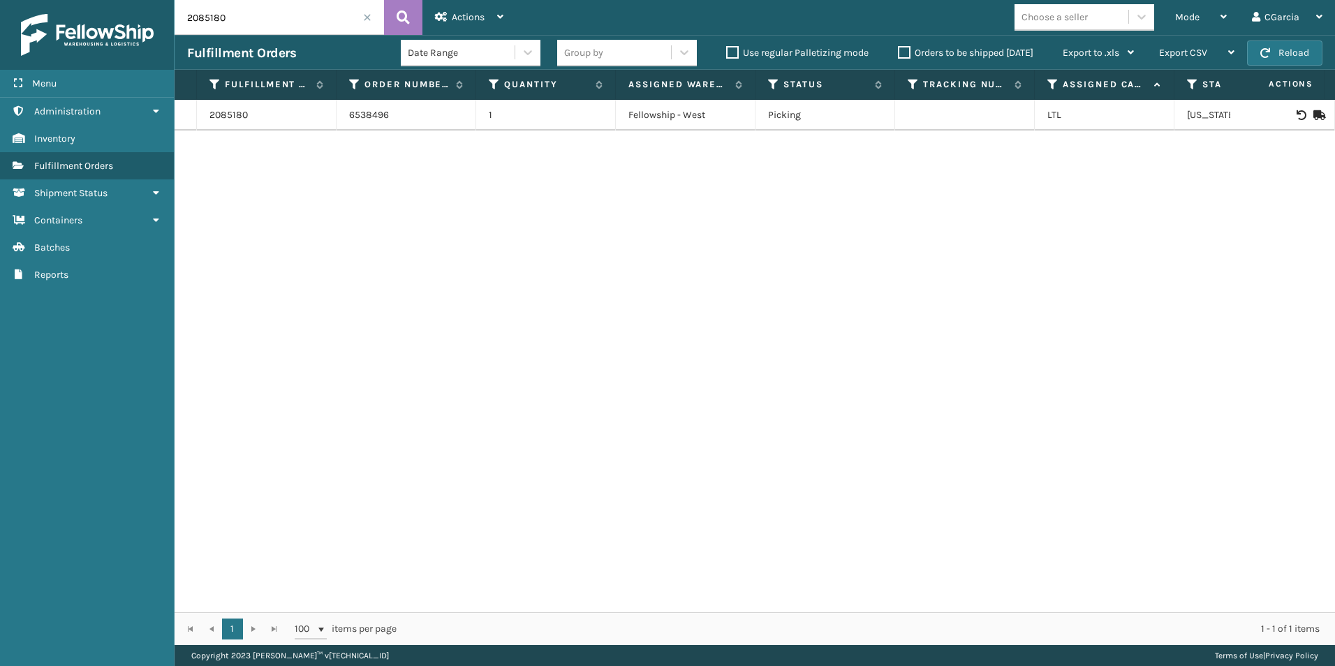
paste input "4"
type input "2085184"
click at [223, 117] on link "2085184" at bounding box center [228, 115] width 38 height 14
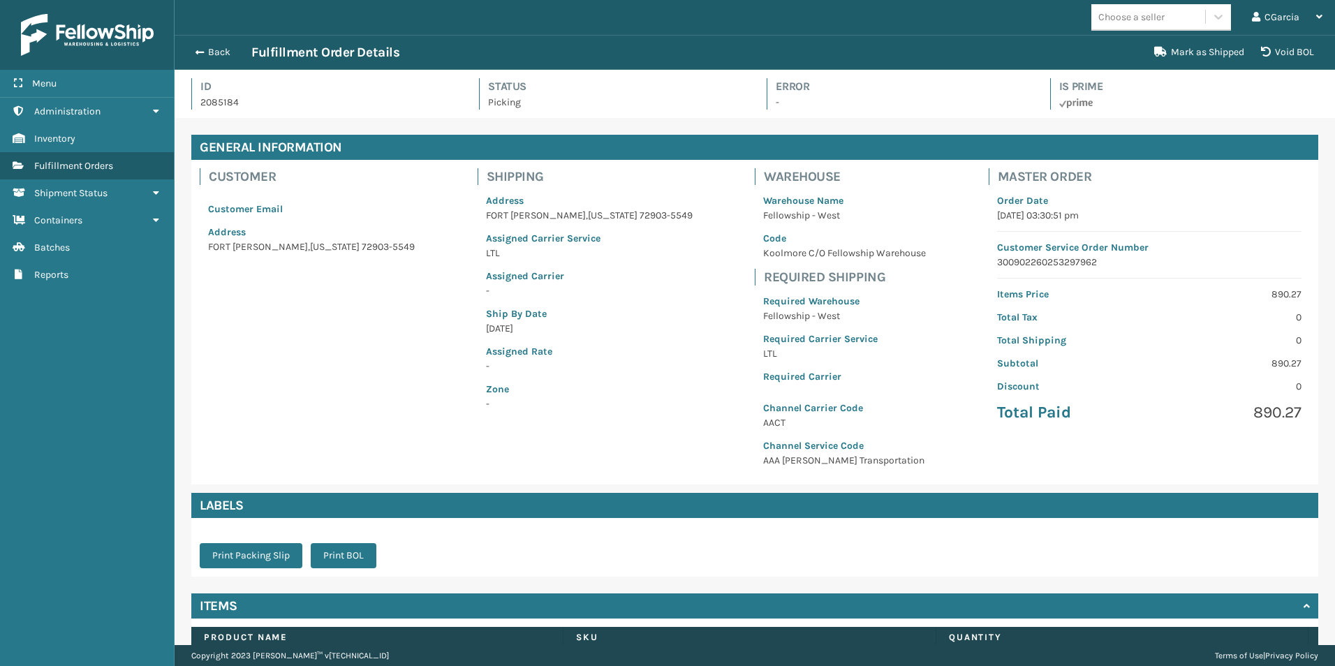
scroll to position [34, 1160]
click at [346, 561] on button "Print BOL" at bounding box center [344, 555] width 66 height 25
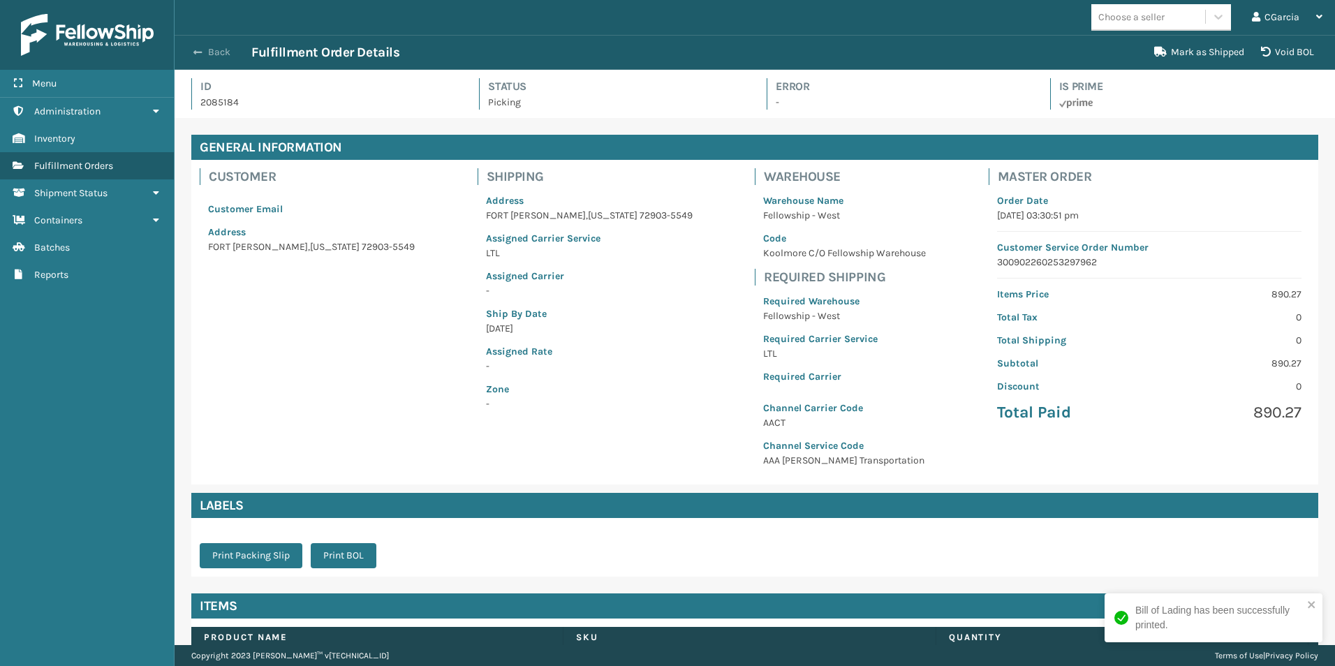
click at [204, 57] on button "Back" at bounding box center [219, 52] width 64 height 13
click at [212, 46] on button "Back" at bounding box center [219, 52] width 64 height 13
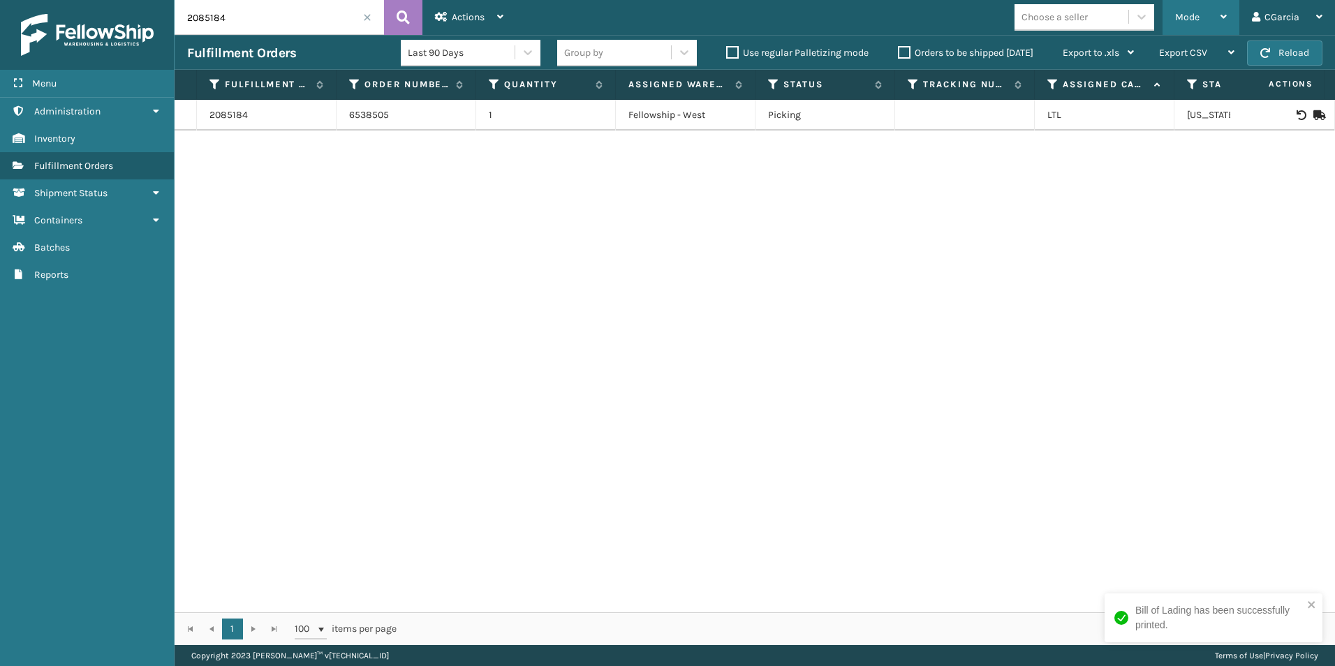
click at [1162, 10] on div "Mode Regular Mode Picking Mode Labeling Mode Exit Scan Mode" at bounding box center [1200, 17] width 77 height 35
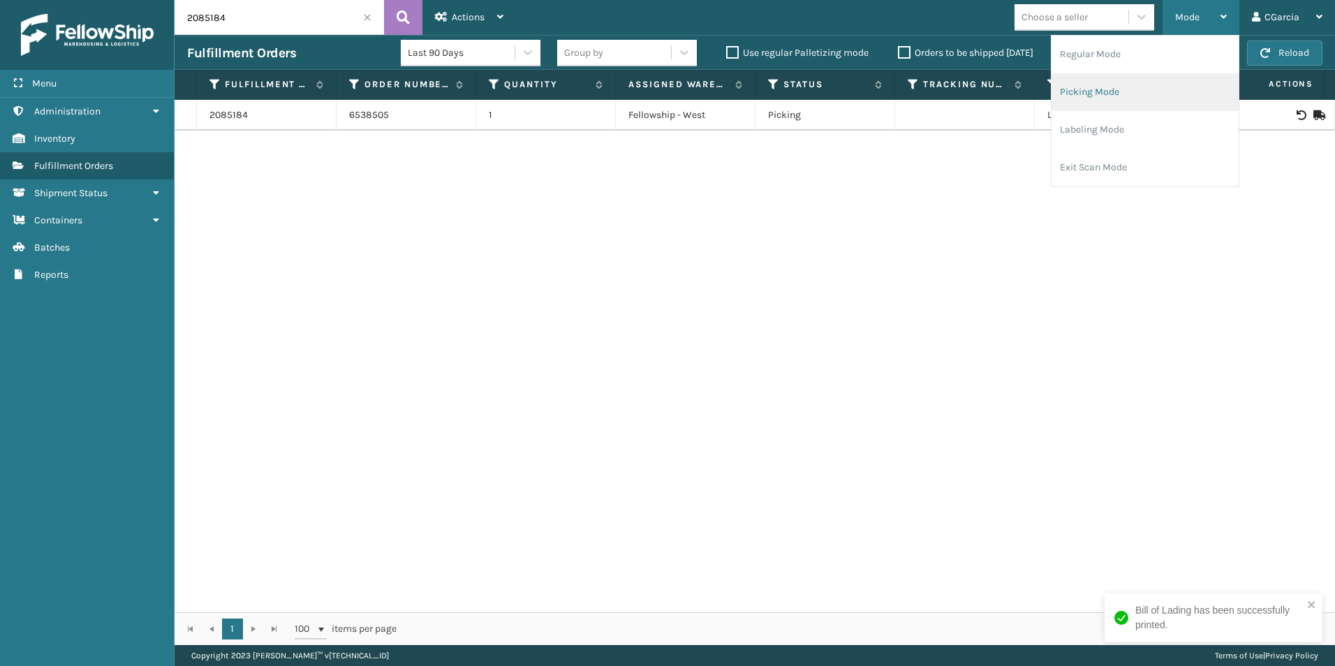
click at [1081, 83] on li "Picking Mode" at bounding box center [1144, 92] width 187 height 38
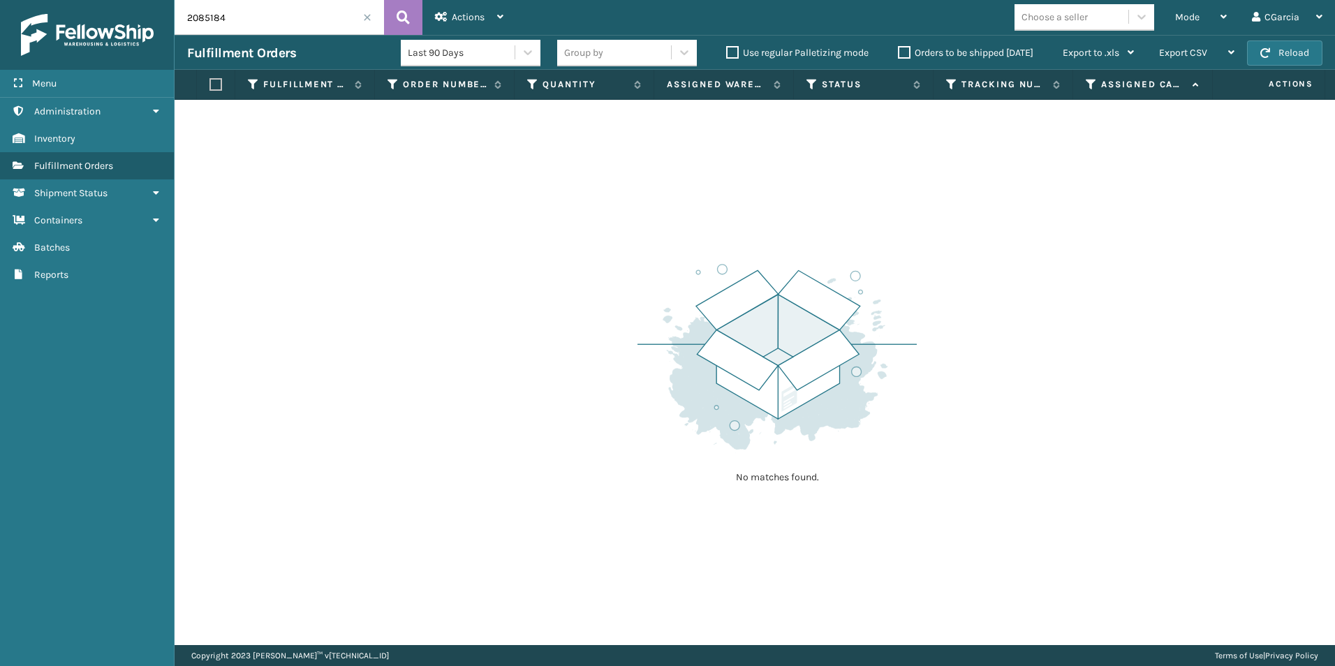
click at [367, 15] on span at bounding box center [367, 17] width 8 height 8
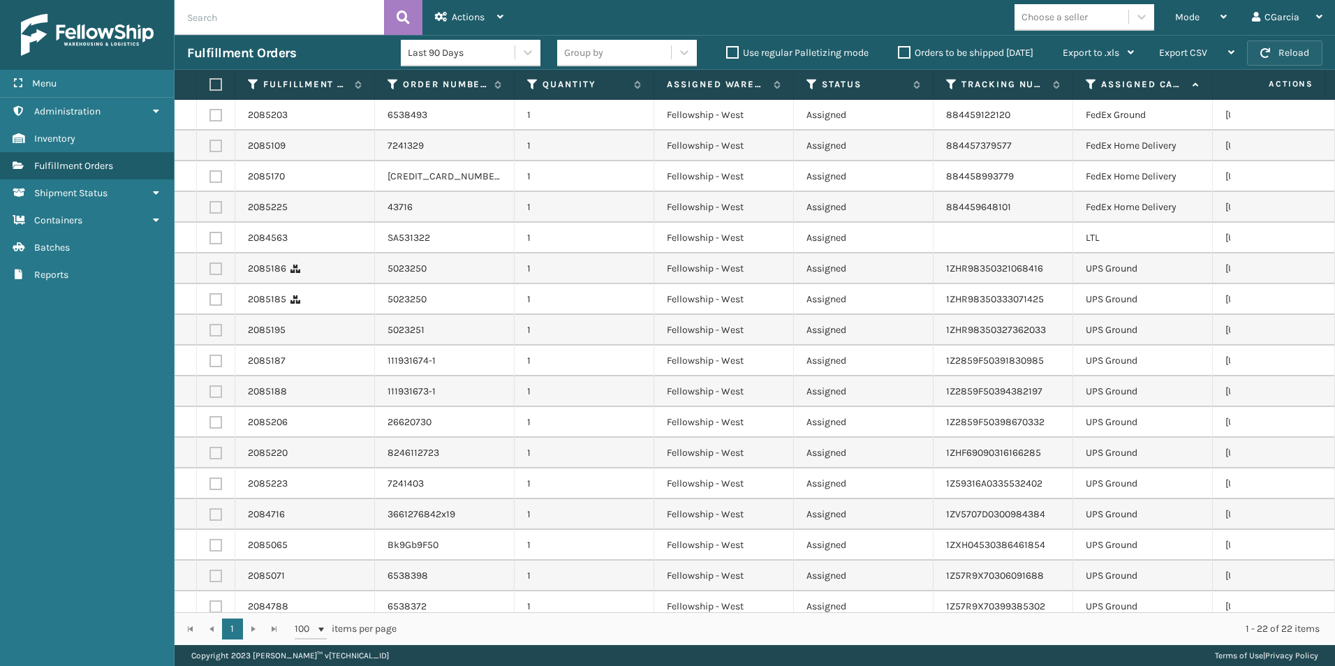
click at [1290, 59] on button "Reload" at bounding box center [1284, 52] width 75 height 25
click at [1070, 19] on div "Choose a seller" at bounding box center [1054, 17] width 66 height 15
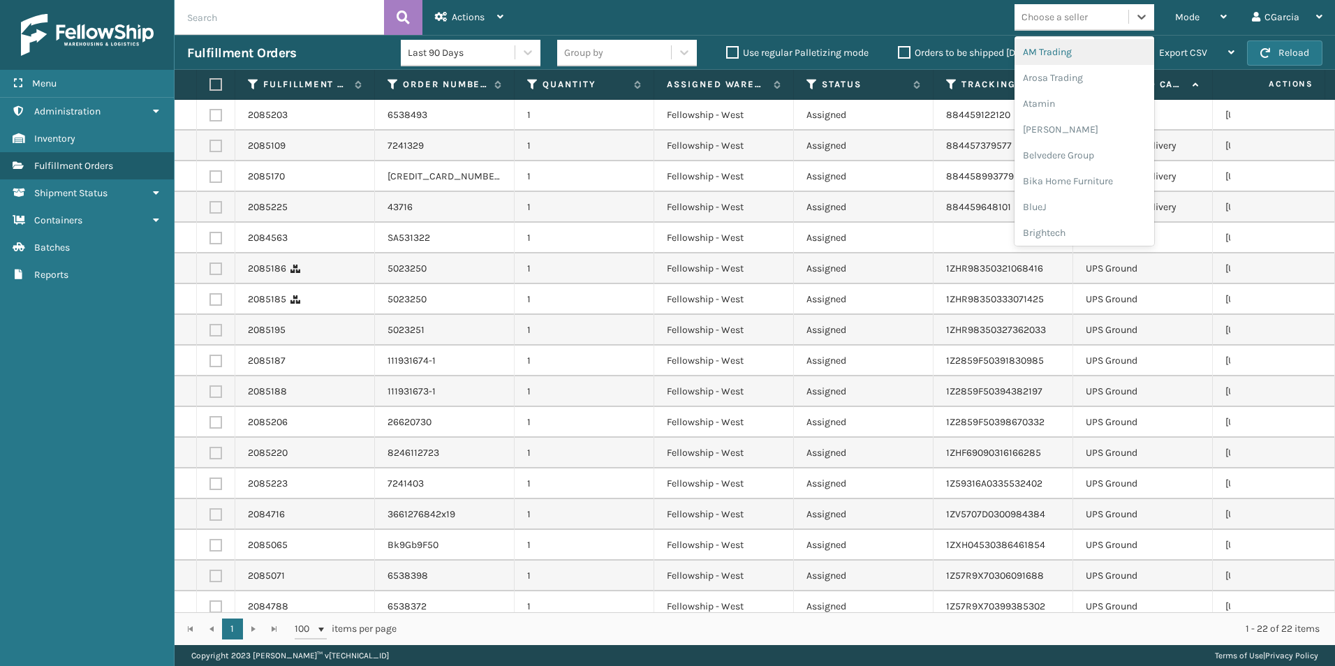
type input "SL"
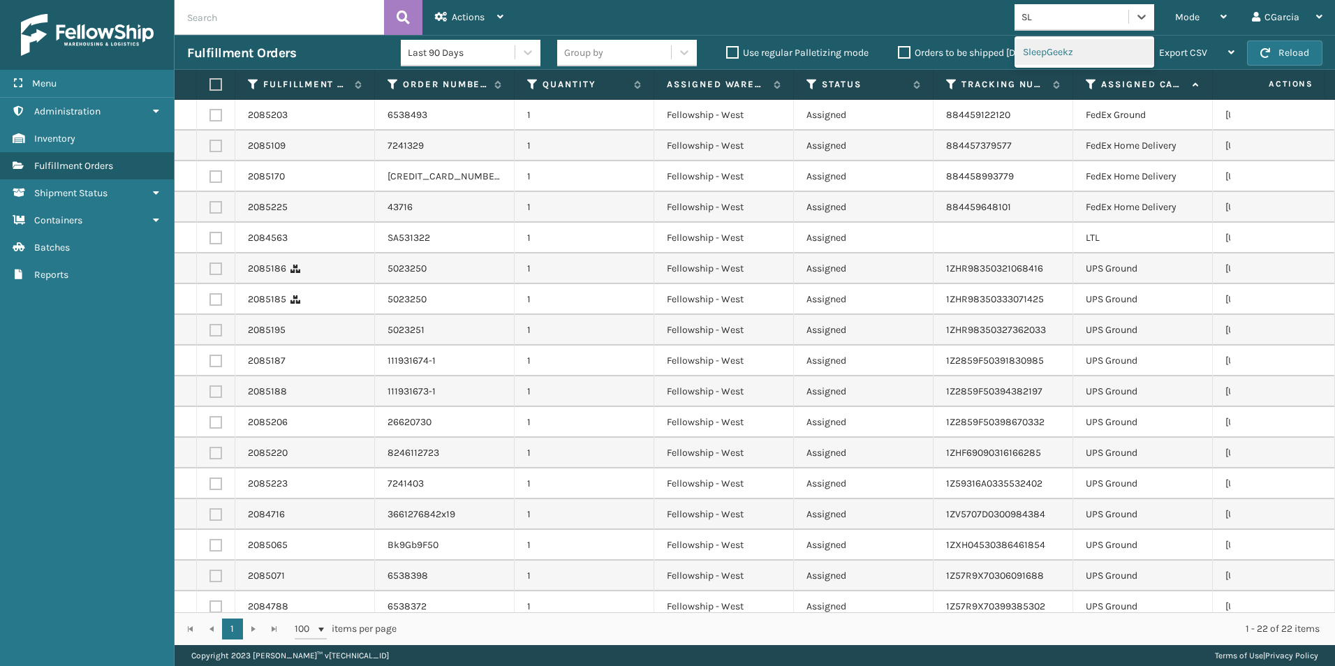
click at [1053, 47] on div "SleepGeekz" at bounding box center [1084, 52] width 140 height 26
click at [1102, 17] on div "Choose a seller" at bounding box center [1071, 17] width 114 height 23
type input "KOOL"
click at [1061, 44] on div "Koolmore" at bounding box center [1084, 52] width 140 height 26
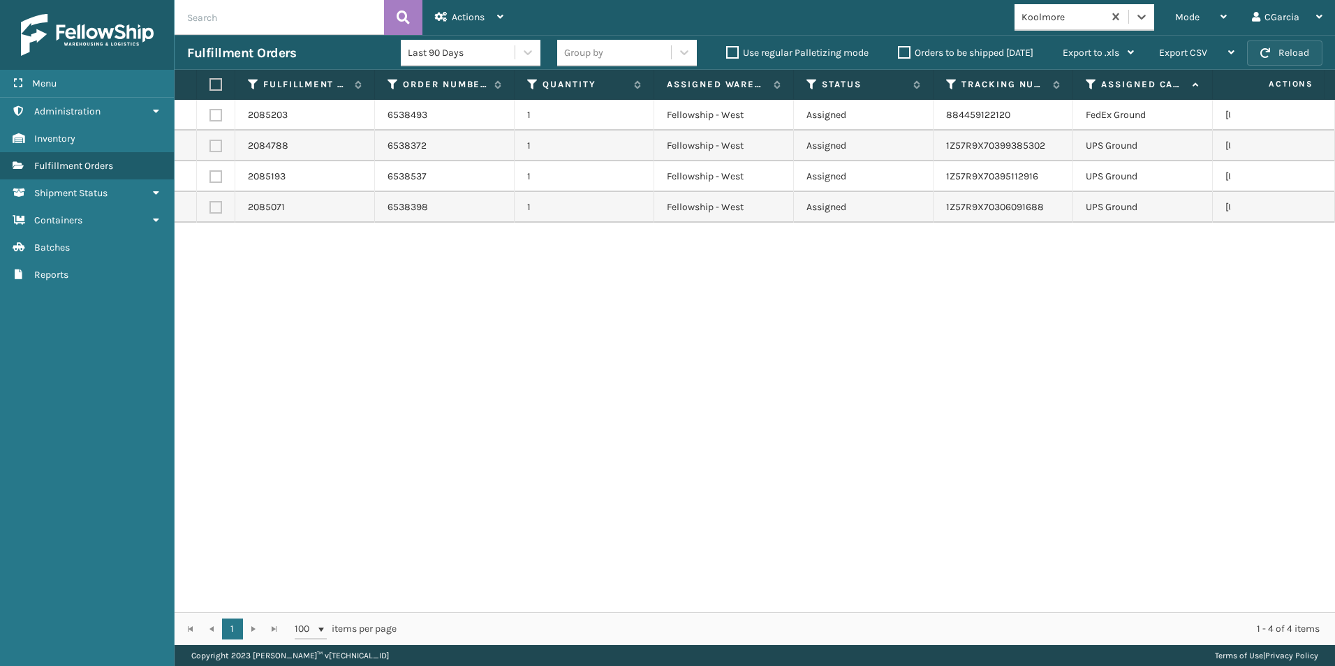
click at [1279, 55] on button "Reload" at bounding box center [1284, 52] width 75 height 25
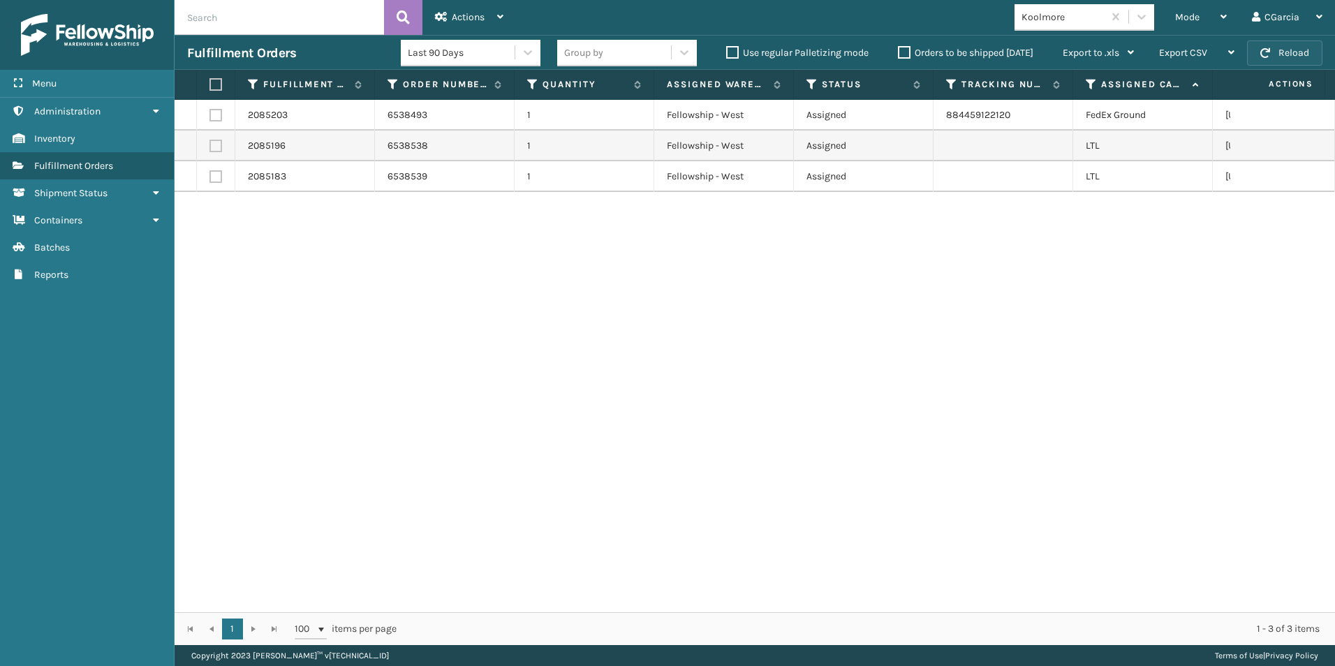
click at [1286, 57] on button "Reload" at bounding box center [1284, 52] width 75 height 25
click at [1274, 50] on button "Reload" at bounding box center [1284, 52] width 75 height 25
click at [1287, 49] on button "Reload" at bounding box center [1284, 52] width 75 height 25
click at [1260, 49] on span "button" at bounding box center [1265, 53] width 10 height 10
click at [1200, 14] on div "Mode" at bounding box center [1201, 17] width 52 height 35
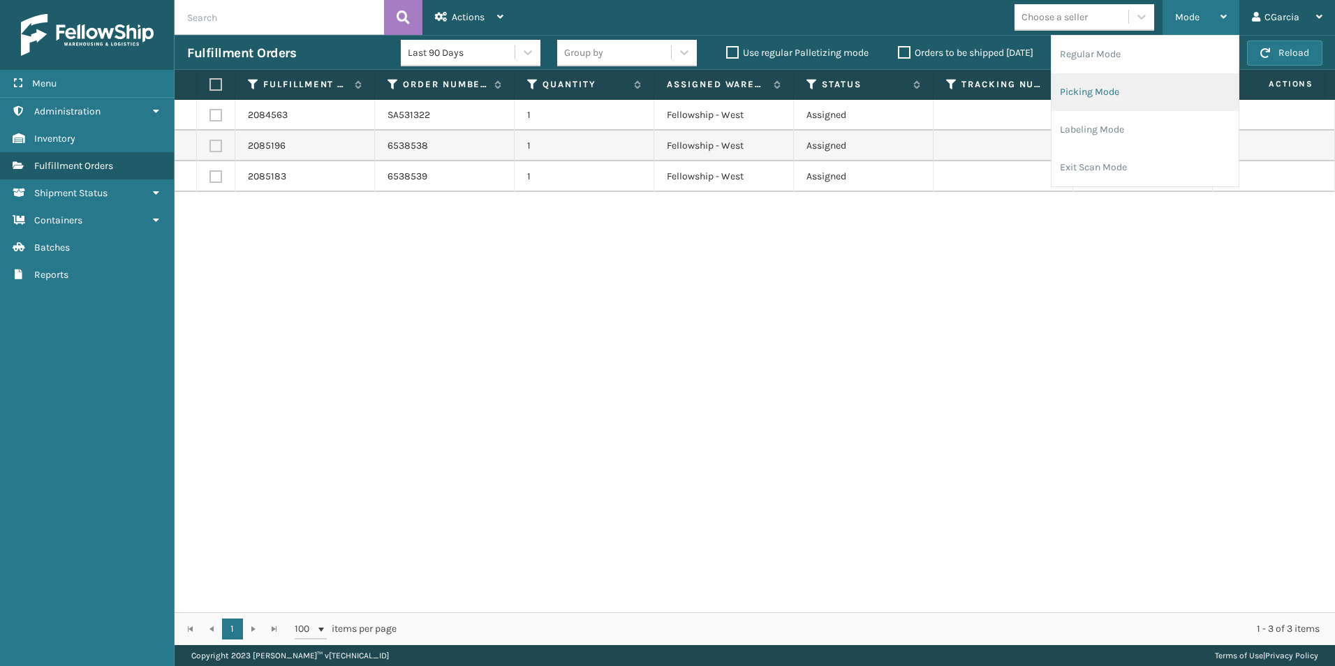
click at [1073, 86] on li "Picking Mode" at bounding box center [1144, 92] width 187 height 38
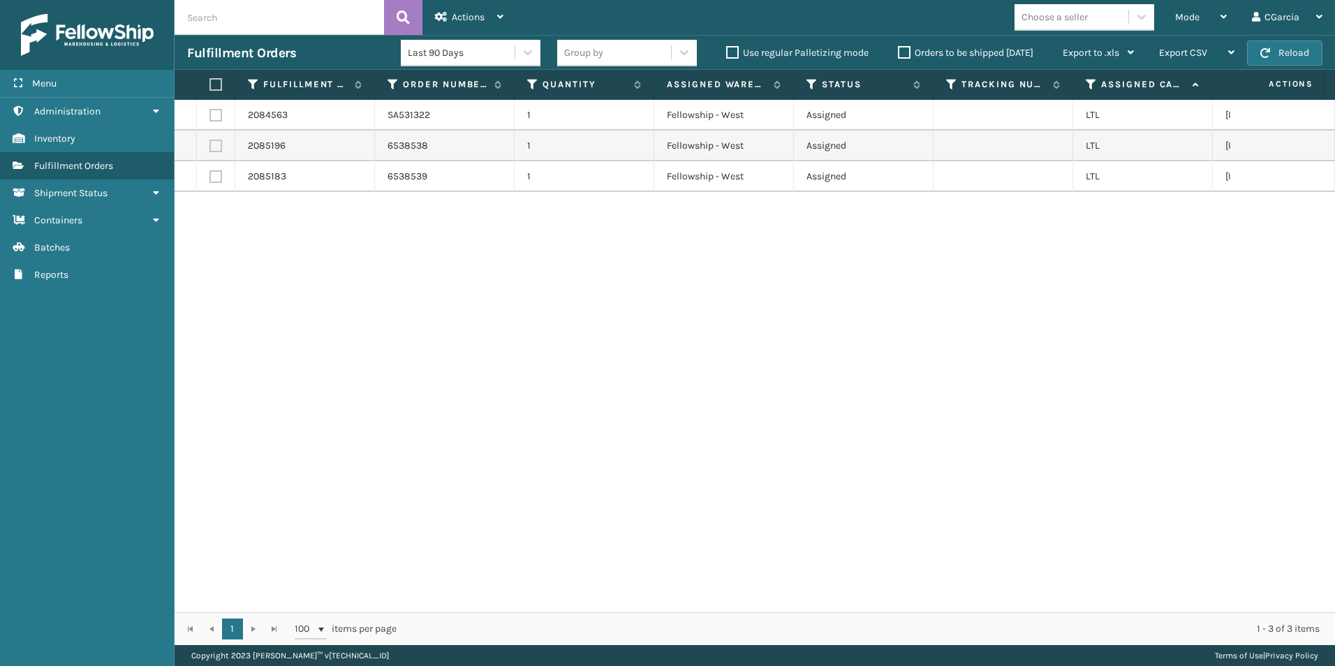
click at [1077, 13] on div "Choose a seller" at bounding box center [1054, 17] width 66 height 15
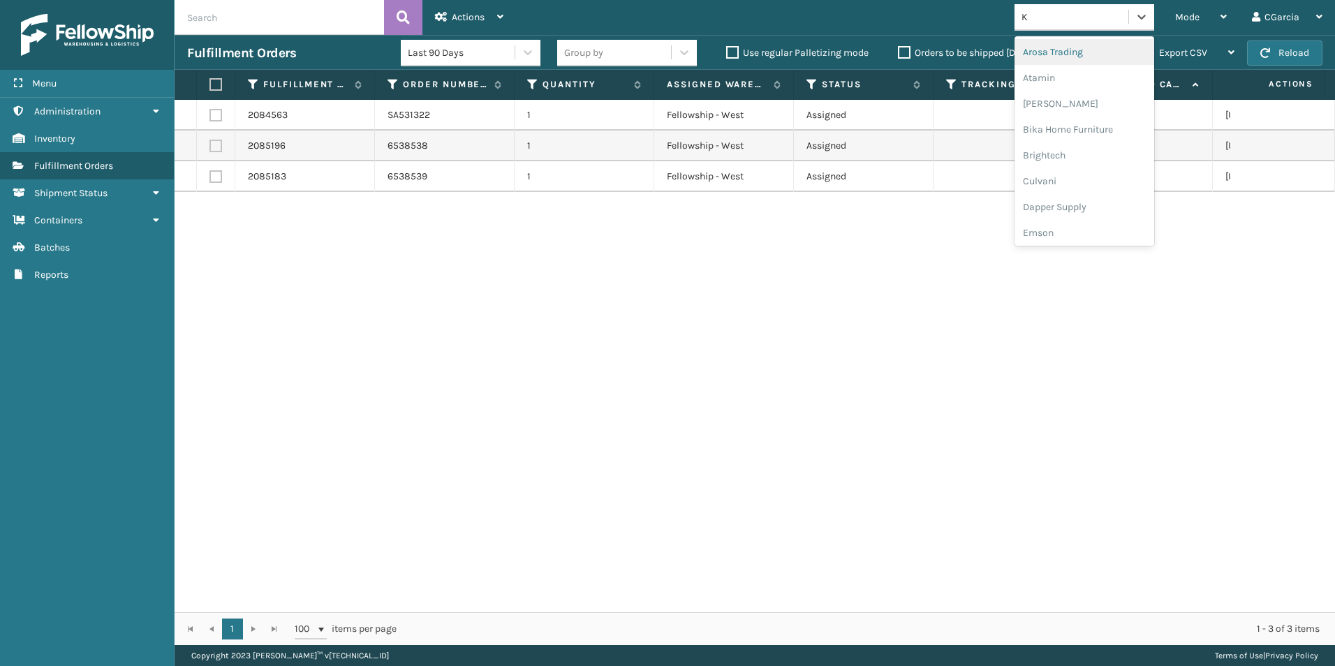
type input "K"
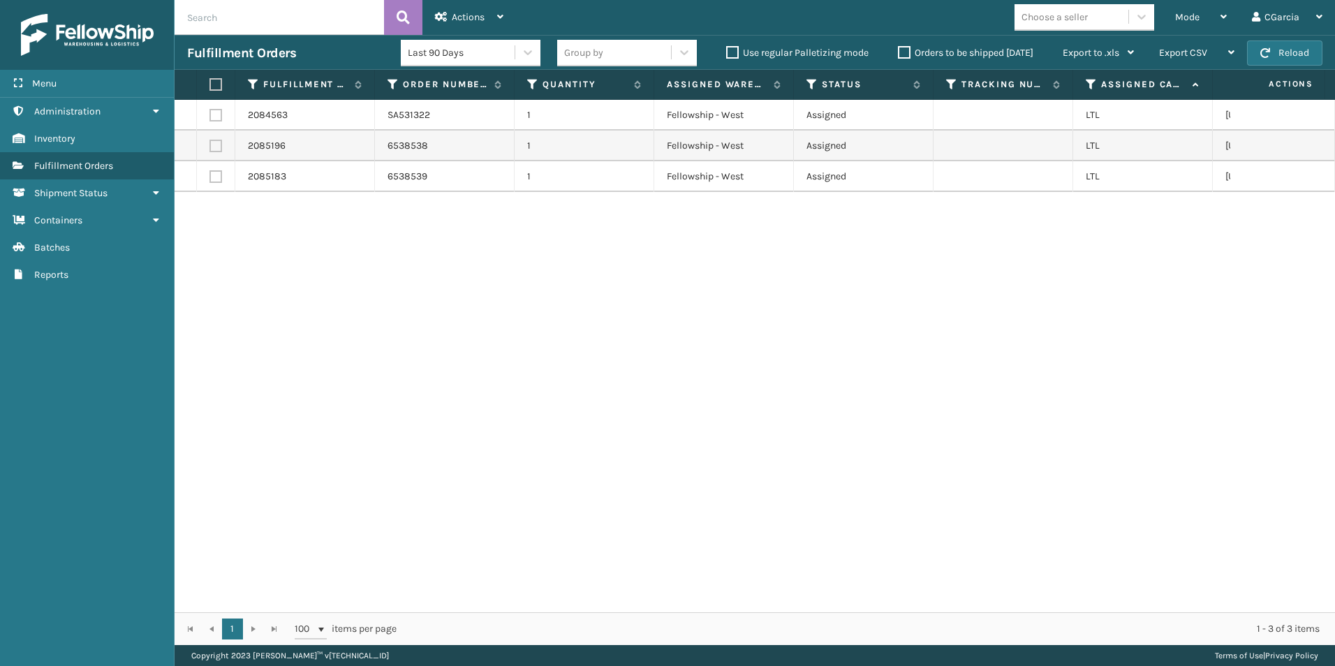
click at [919, 243] on div "2084563 SA531322 1 Fellowship - West Assigned [GEOGRAPHIC_DATA][US_STATE] 65385…" at bounding box center [755, 356] width 1160 height 512
click at [1060, 16] on div "Choose a seller" at bounding box center [1054, 17] width 66 height 15
type input "KOOL"
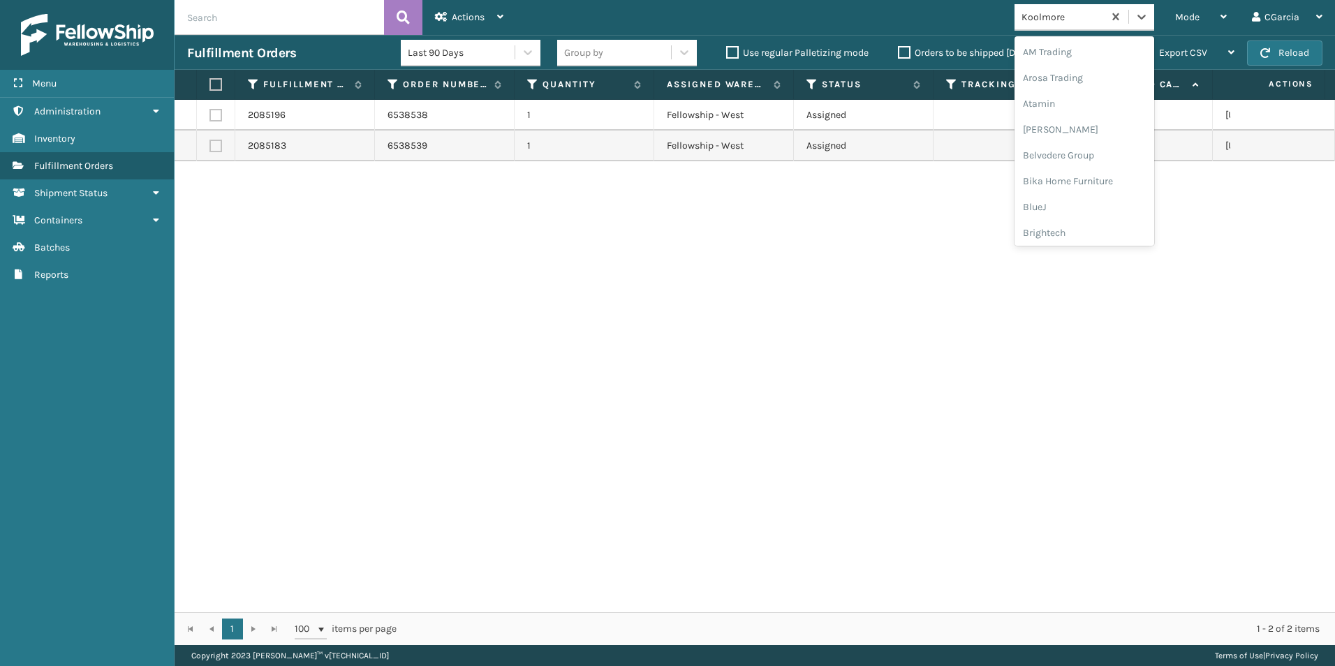
click at [1060, 16] on div "Koolmore" at bounding box center [1062, 17] width 83 height 15
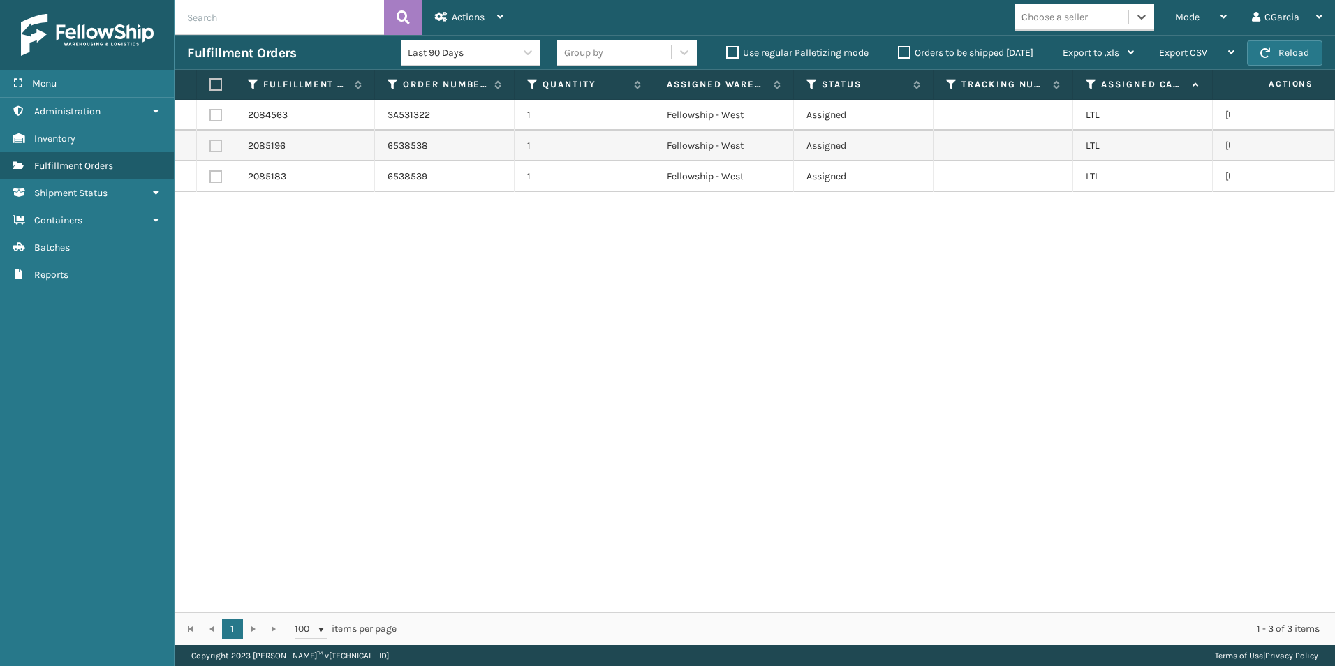
type input "SL"
click at [1022, 52] on div "SleepGeekz" at bounding box center [1084, 52] width 140 height 26
